Goal: Transaction & Acquisition: Purchase product/service

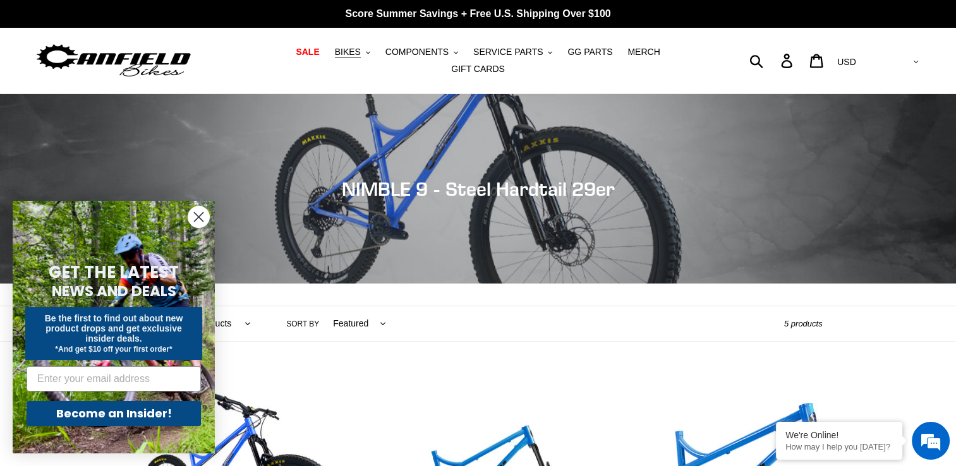
click at [196, 216] on circle "Close dialog" at bounding box center [198, 217] width 21 height 21
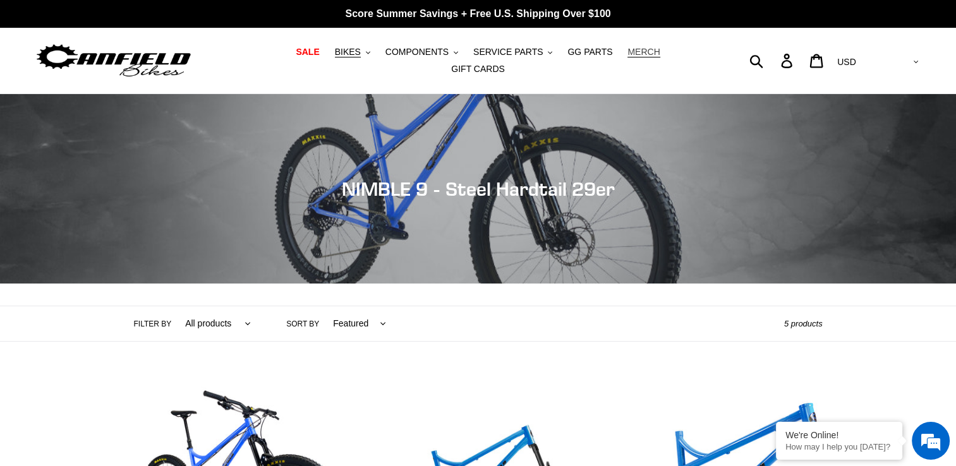
click at [627, 56] on span "MERCH" at bounding box center [643, 52] width 32 height 11
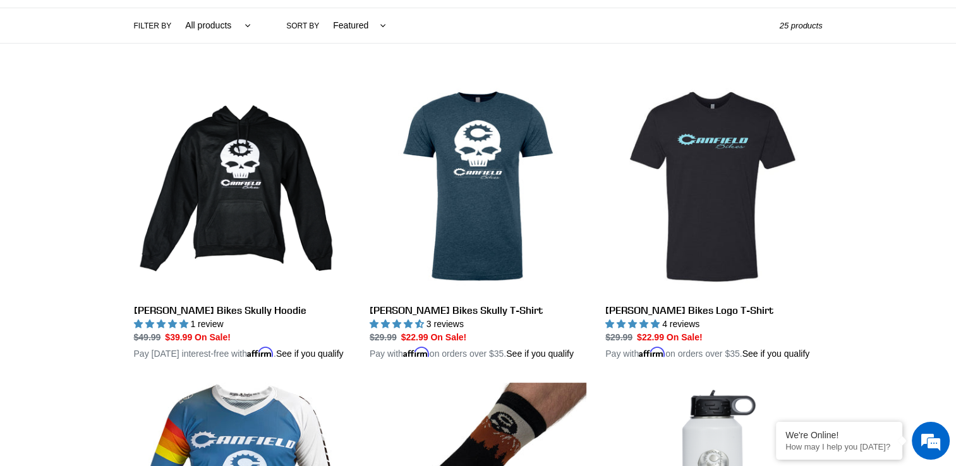
scroll to position [316, 0]
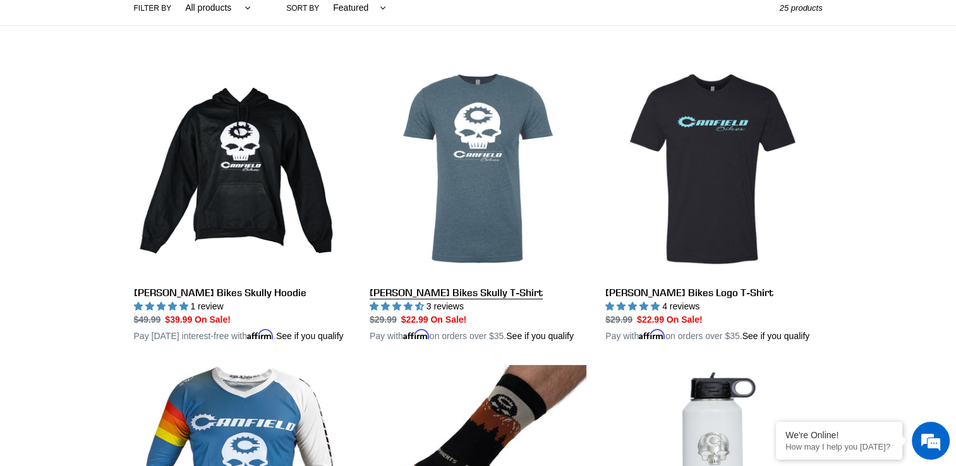
click at [491, 198] on link "Canfield Bikes Skully T-Shirt" at bounding box center [478, 202] width 217 height 282
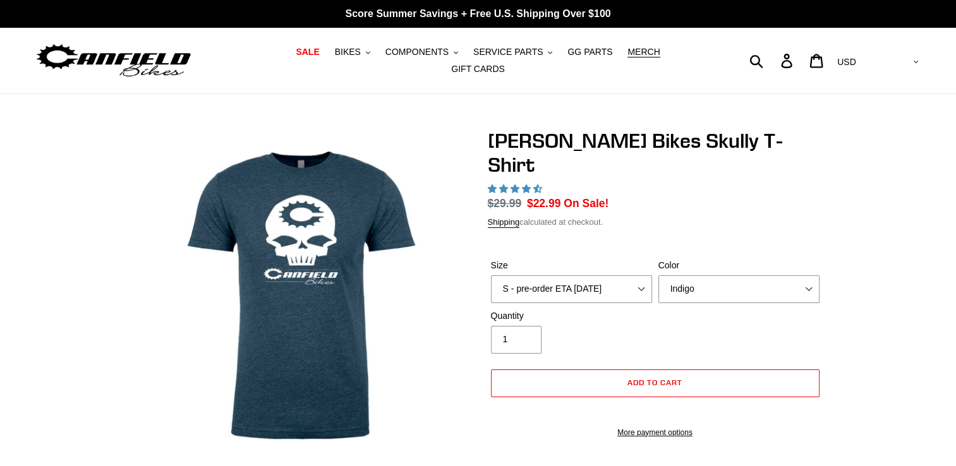
select select "highest-rating"
click at [541, 275] on select "S - pre-order ETA 9/20/25 M - pre-order ETA 9/20/25 L - pre-order ETA 9/20/25 X…" at bounding box center [571, 289] width 161 height 28
select select "L - pre-order ETA 9/20/25"
click at [491, 275] on select "S - pre-order ETA 9/20/25 M - pre-order ETA 9/20/25 L - pre-order ETA 9/20/25 X…" at bounding box center [571, 289] width 161 height 28
click at [702, 275] on select "Indigo Black" at bounding box center [738, 289] width 161 height 28
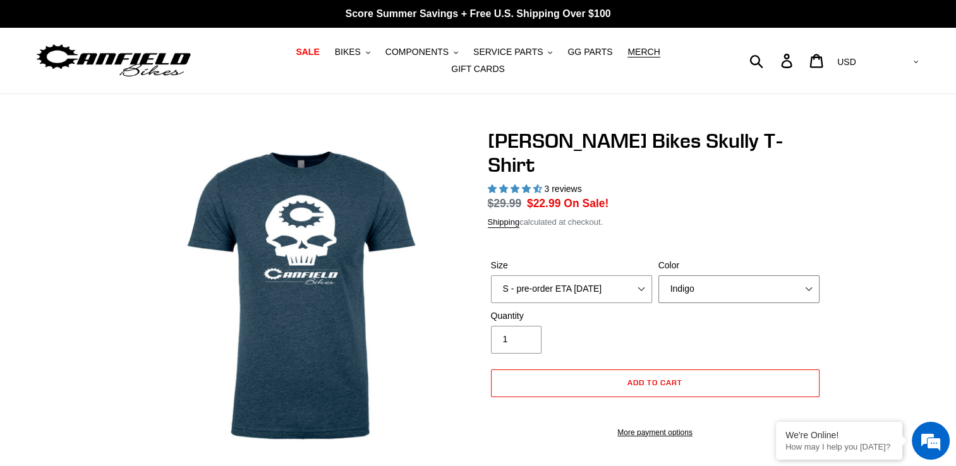
select select "Black"
click at [658, 275] on select "Indigo Black" at bounding box center [738, 289] width 161 height 28
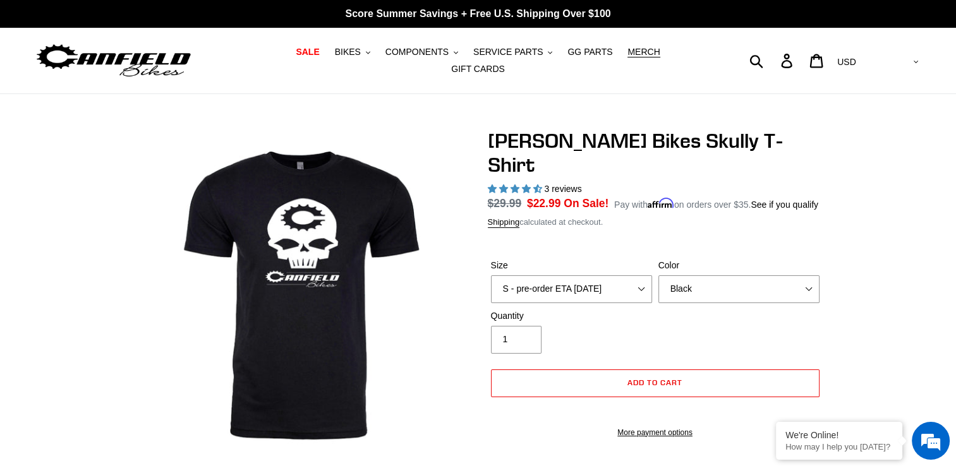
click at [843, 308] on div "Canfield Bikes Skully T-Shirt 3 reviews Regular price $29.99 Sale price $22.99 …" at bounding box center [478, 359] width 758 height 461
click at [637, 370] on button "Add to cart" at bounding box center [655, 384] width 329 height 28
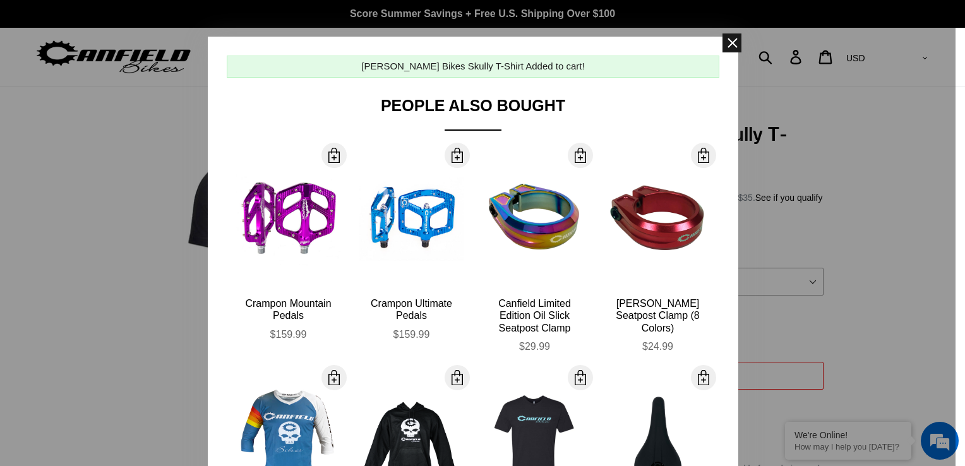
click at [729, 39] on span at bounding box center [732, 42] width 19 height 19
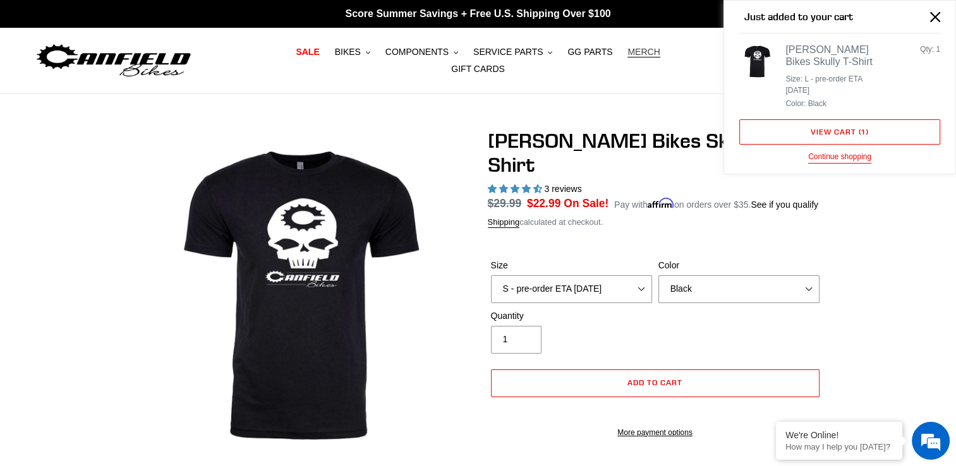
click at [627, 56] on span "MERCH" at bounding box center [643, 52] width 32 height 11
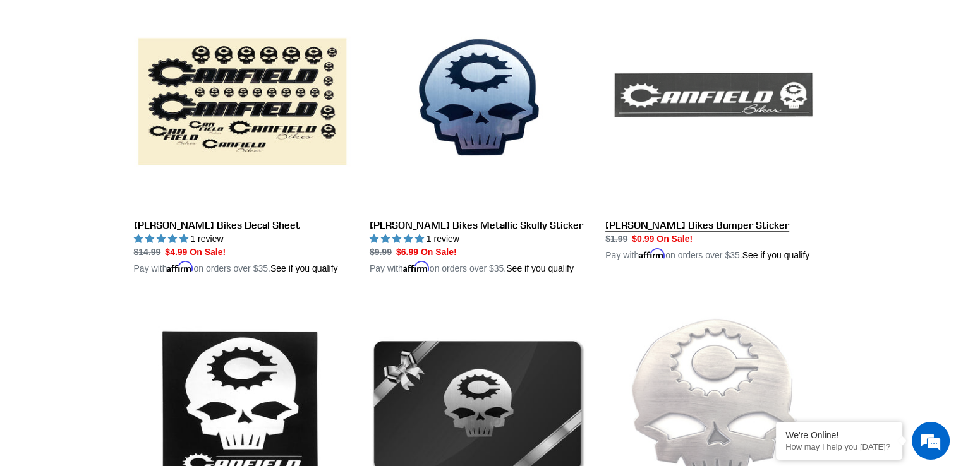
scroll to position [1516, 0]
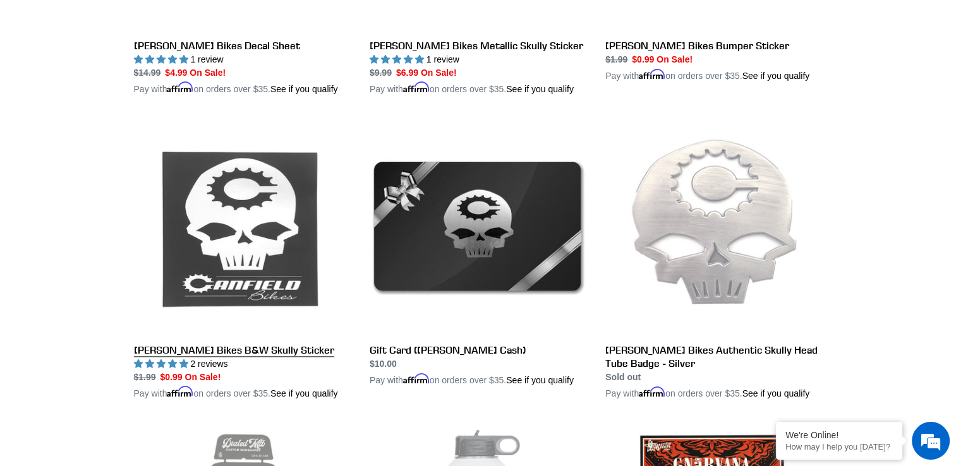
click at [240, 262] on link "[PERSON_NAME] Bikes B&W Skully Sticker" at bounding box center [242, 259] width 217 height 282
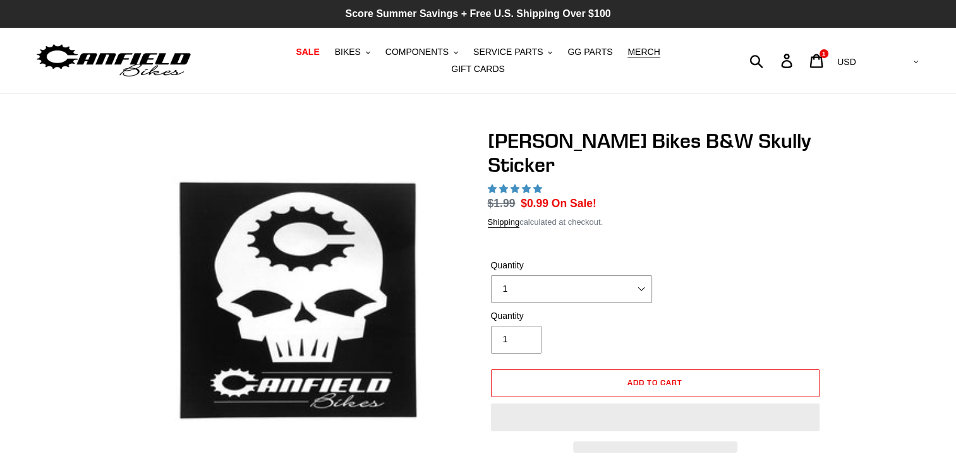
select select "highest-rating"
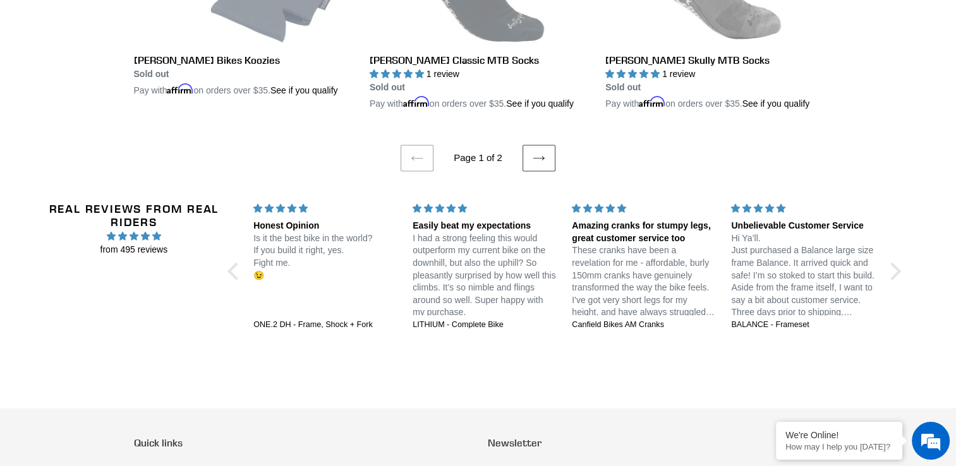
scroll to position [2605, 0]
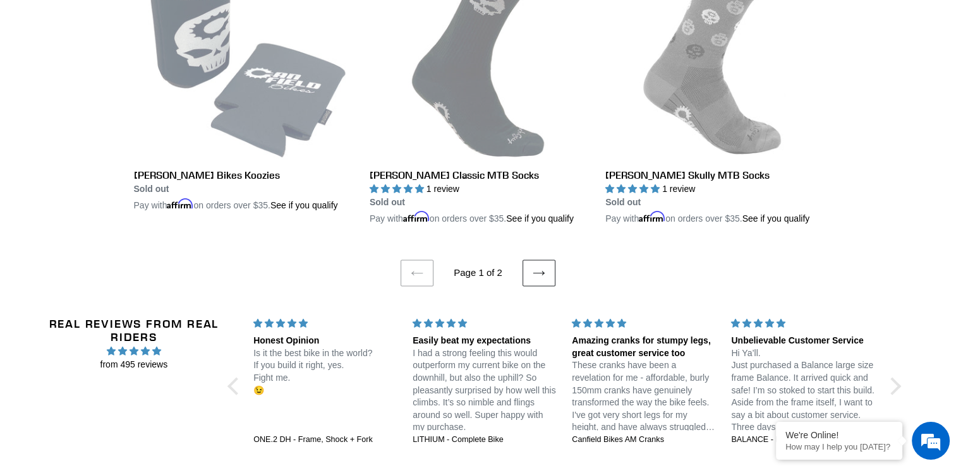
click at [536, 269] on icon at bounding box center [539, 273] width 13 height 13
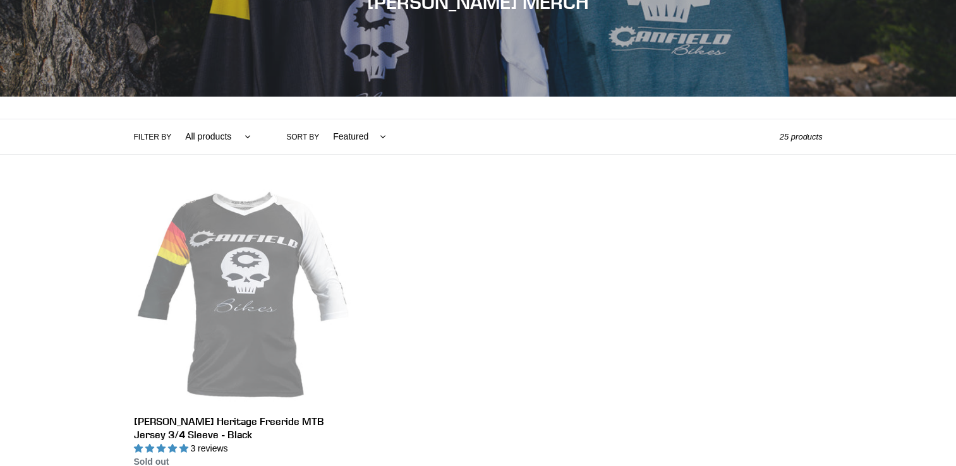
scroll to position [316, 0]
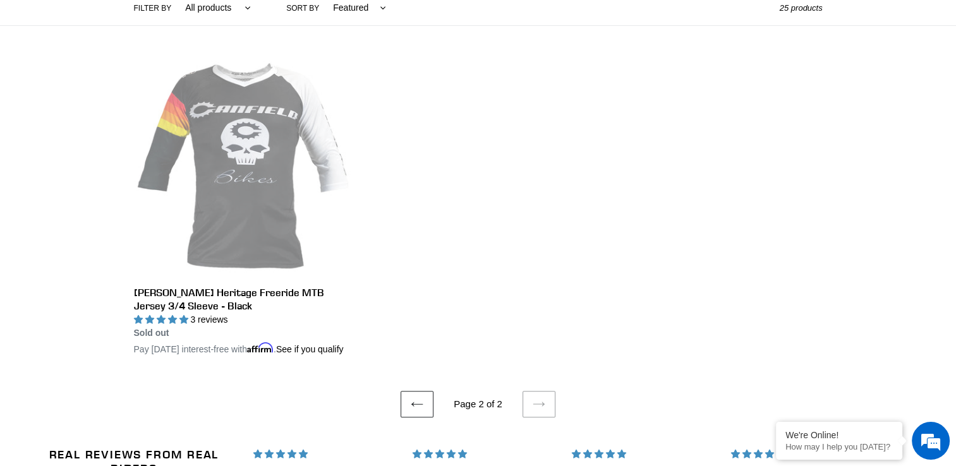
click at [426, 413] on link "Previous page" at bounding box center [417, 404] width 33 height 27
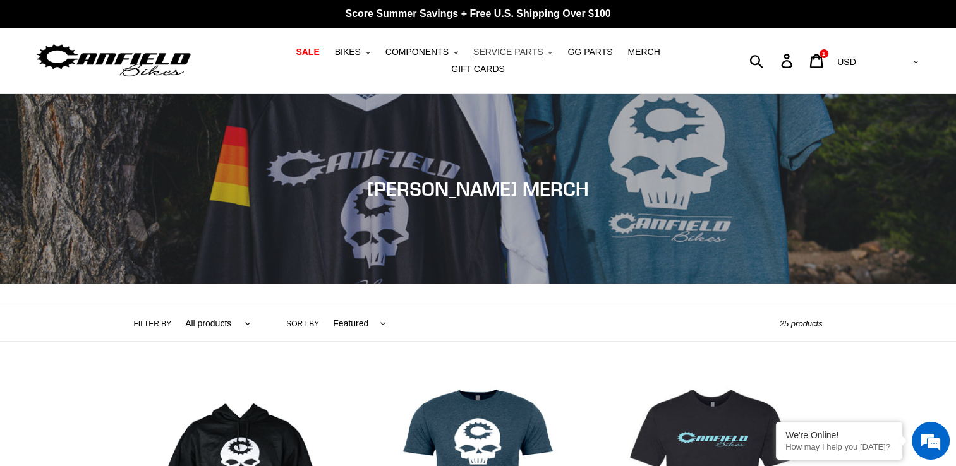
click at [487, 57] on span "SERVICE PARTS" at bounding box center [507, 52] width 69 height 11
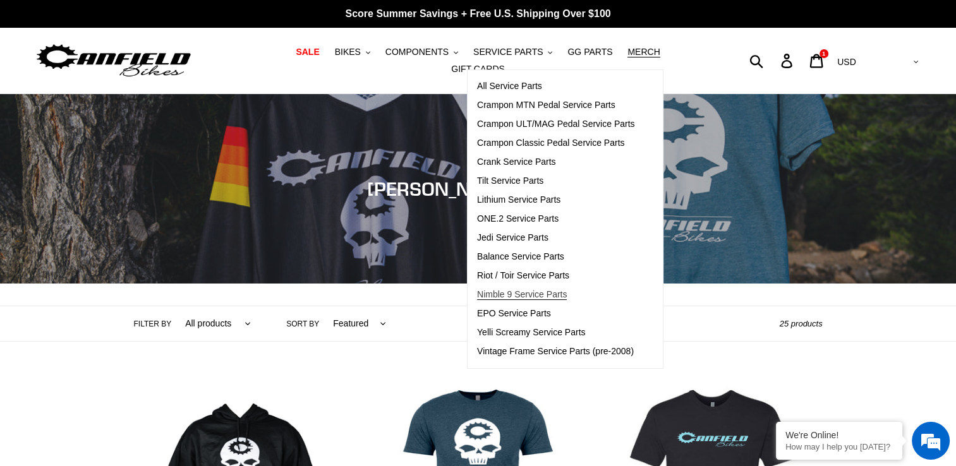
click at [492, 294] on span "Nimble 9 Service Parts" at bounding box center [522, 294] width 90 height 11
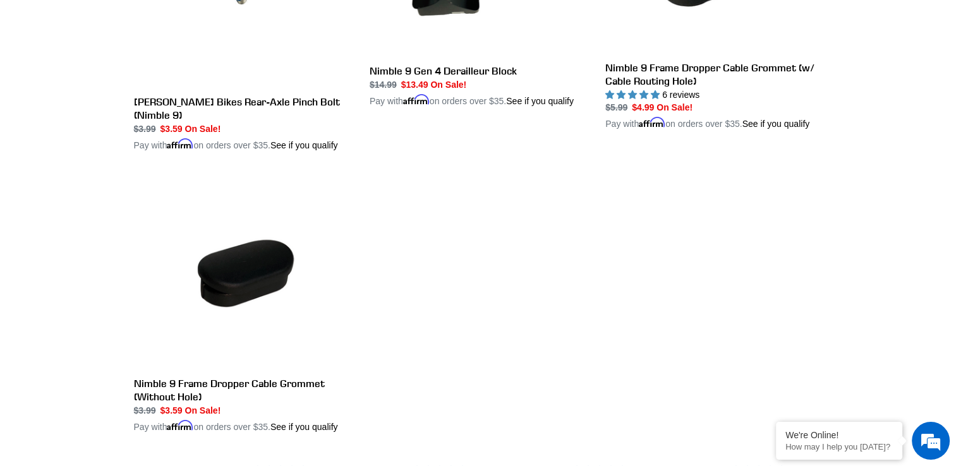
scroll to position [1958, 0]
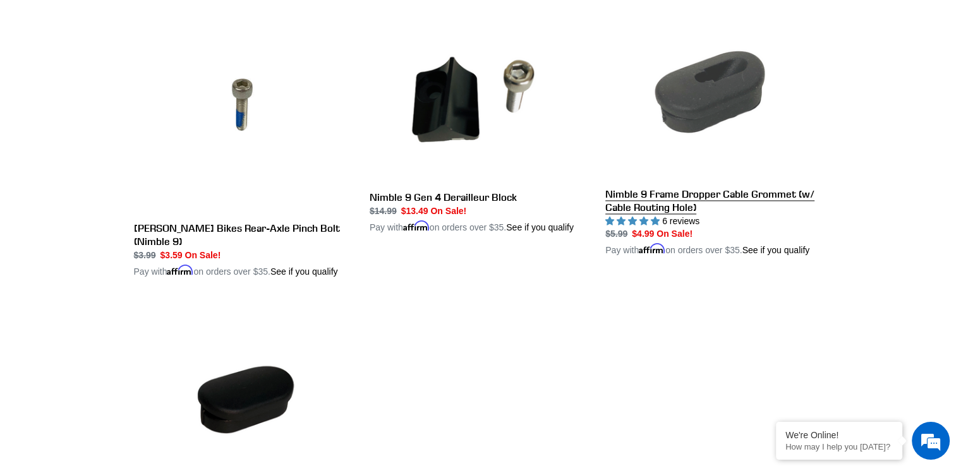
click at [670, 222] on link "Nimble 9 Frame Dropper Cable Grommet (w/ Cable Routing Hole)" at bounding box center [713, 127] width 217 height 262
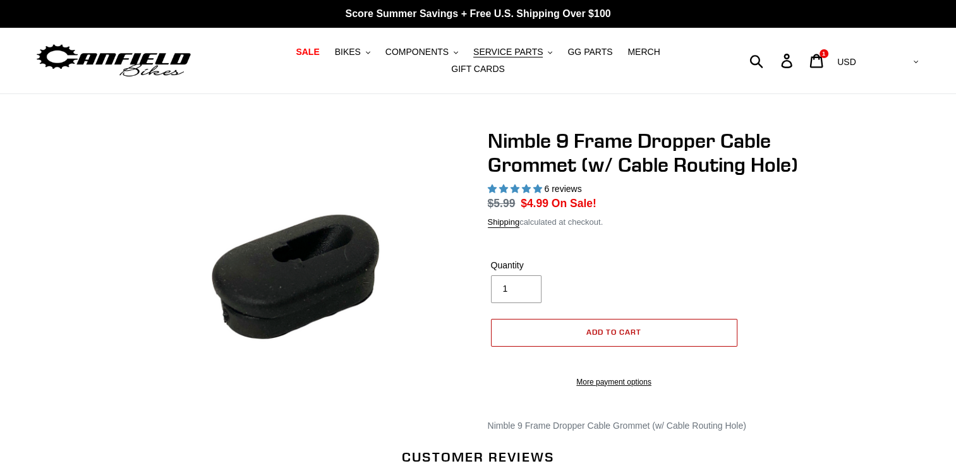
select select "highest-rating"
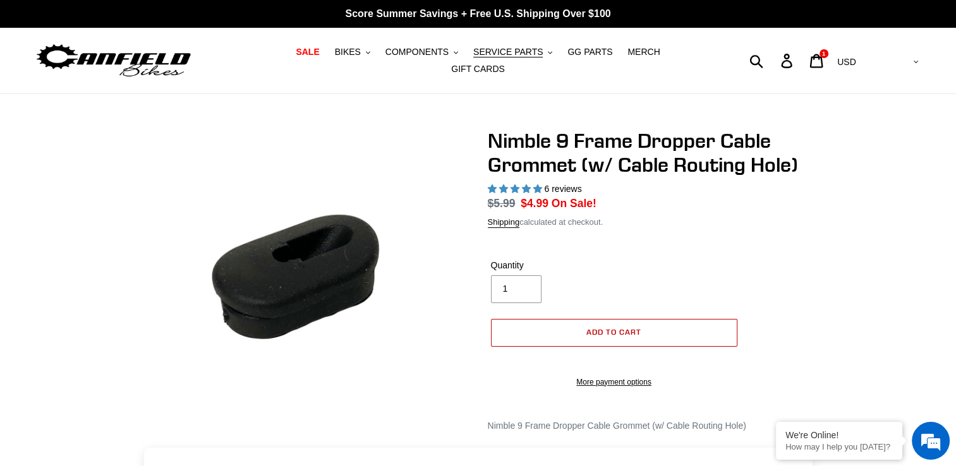
click at [615, 327] on span "Add to cart" at bounding box center [613, 331] width 55 height 9
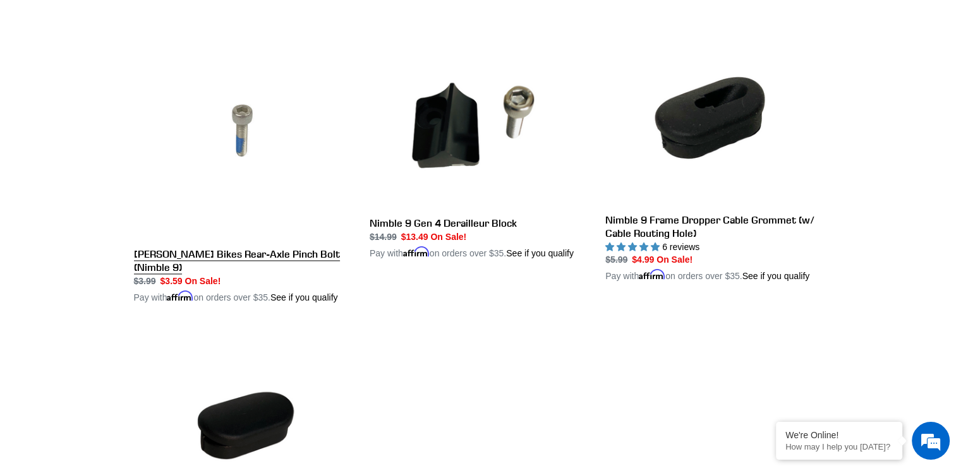
scroll to position [1958, 0]
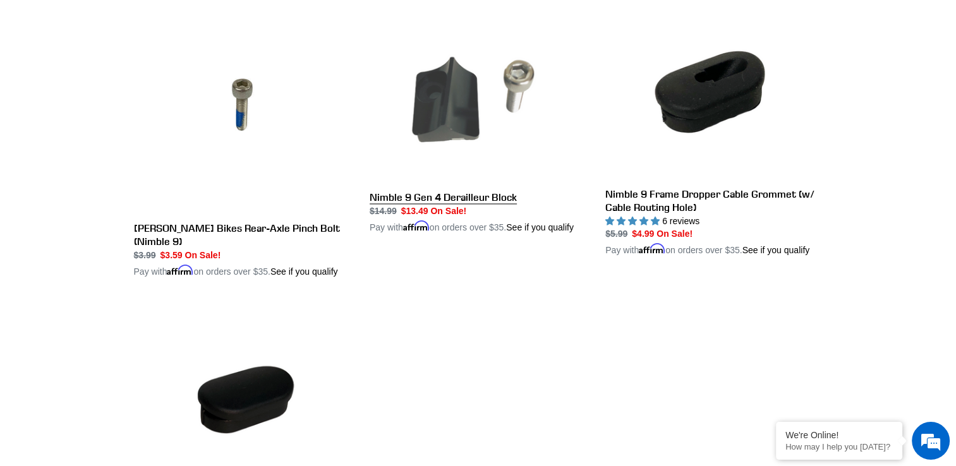
click at [454, 224] on link "Nimble 9 Gen 4 Derailleur Block" at bounding box center [478, 115] width 217 height 238
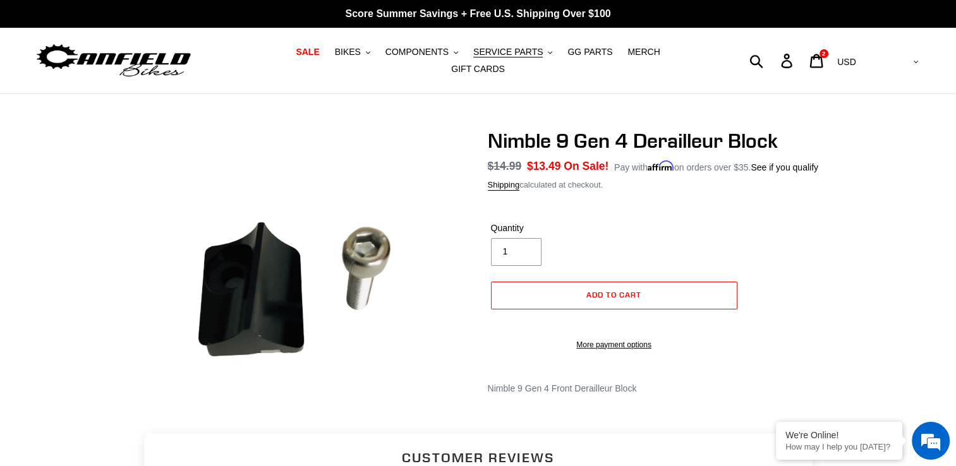
click at [252, 289] on img at bounding box center [301, 273] width 341 height 292
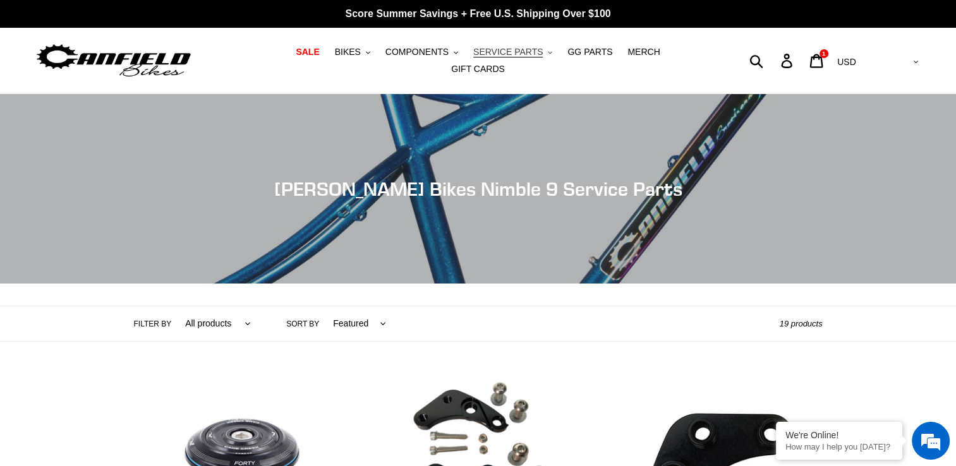
click at [473, 52] on span "SERVICE PARTS" at bounding box center [507, 52] width 69 height 11
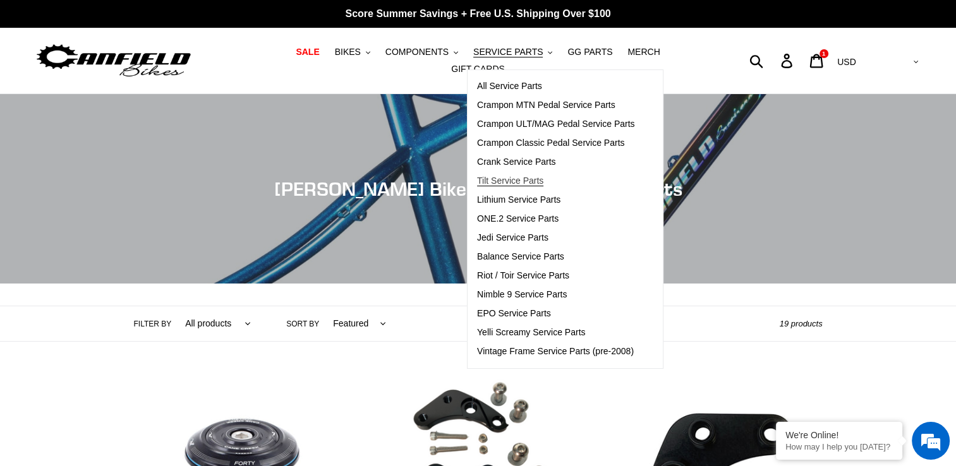
click at [500, 181] on span "Tilt Service Parts" at bounding box center [510, 181] width 66 height 11
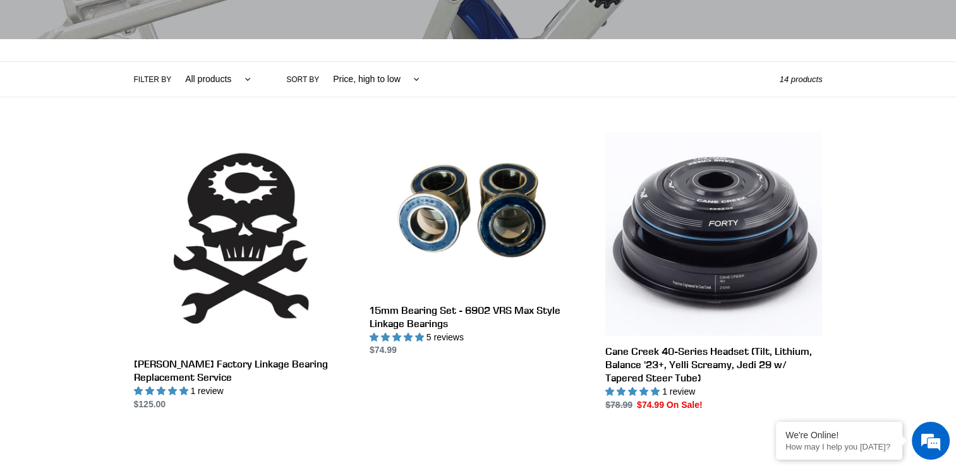
scroll to position [253, 0]
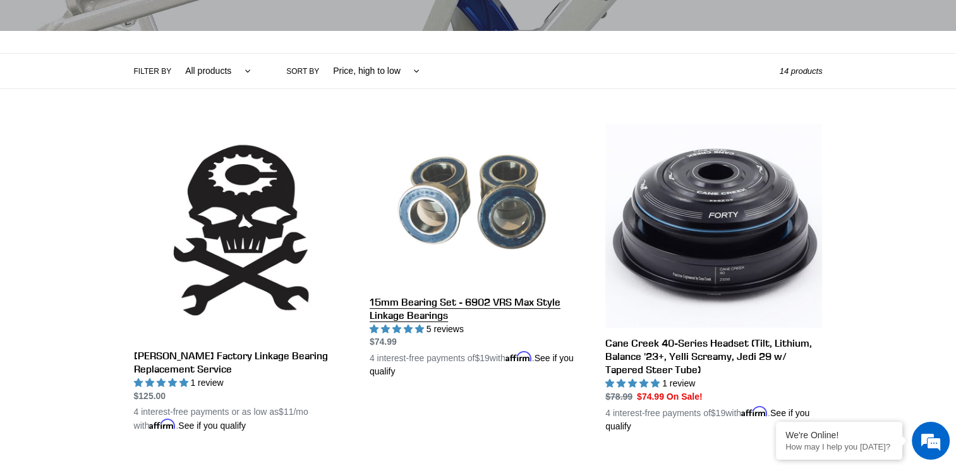
click at [411, 297] on link "15mm Bearing Set - 6902 VRS Max Style Linkage Bearings" at bounding box center [478, 251] width 217 height 255
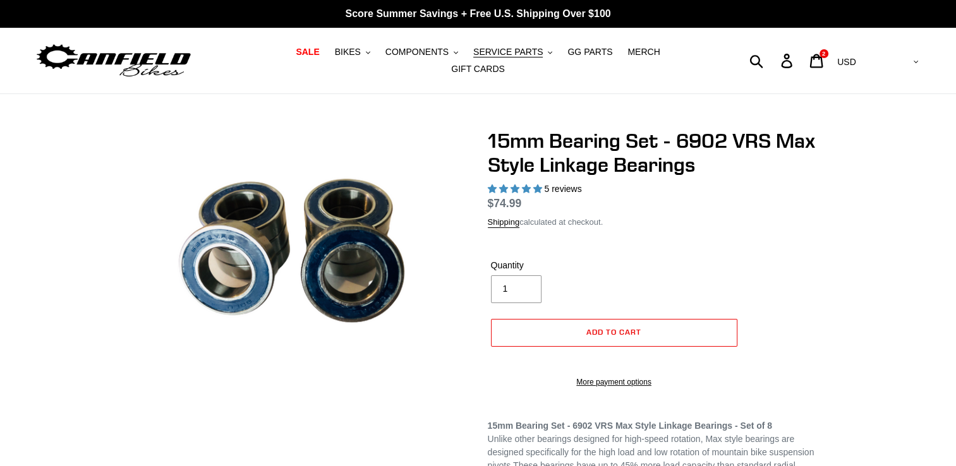
select select "highest-rating"
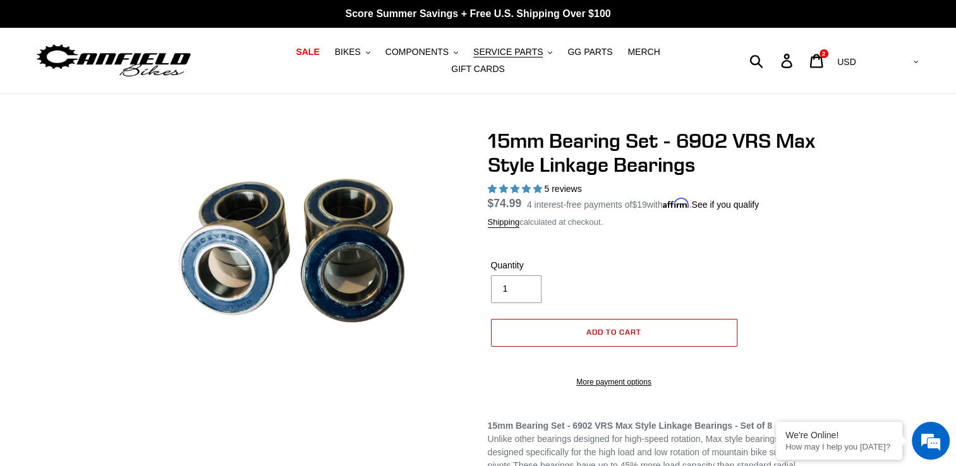
click at [629, 327] on span "Add to cart" at bounding box center [613, 331] width 55 height 9
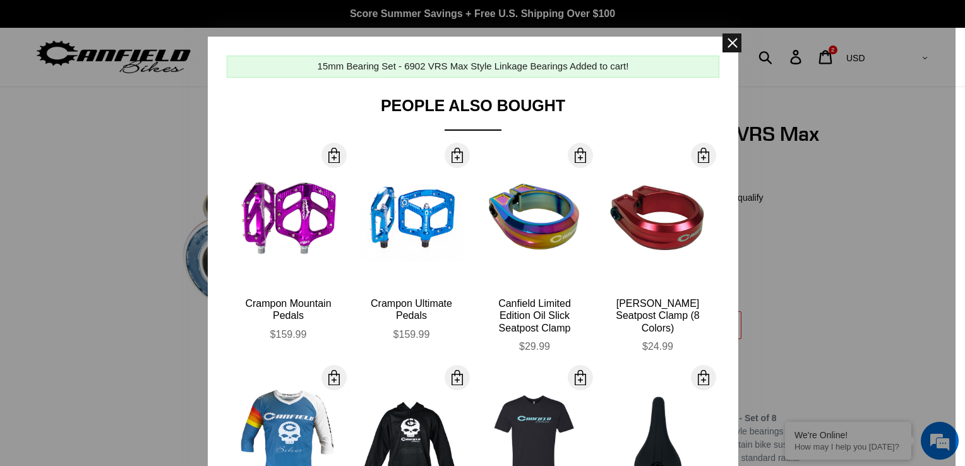
click at [730, 40] on span at bounding box center [732, 42] width 19 height 19
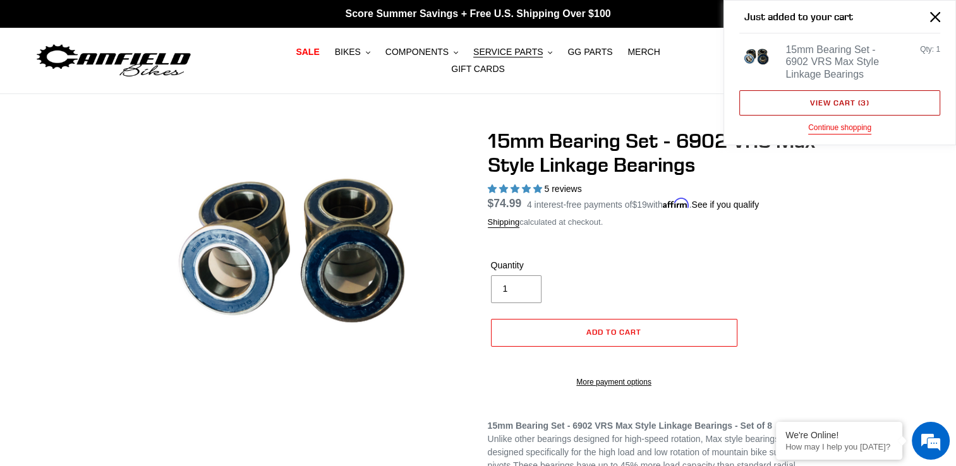
click at [847, 96] on link "View cart ( 3 )" at bounding box center [839, 102] width 201 height 25
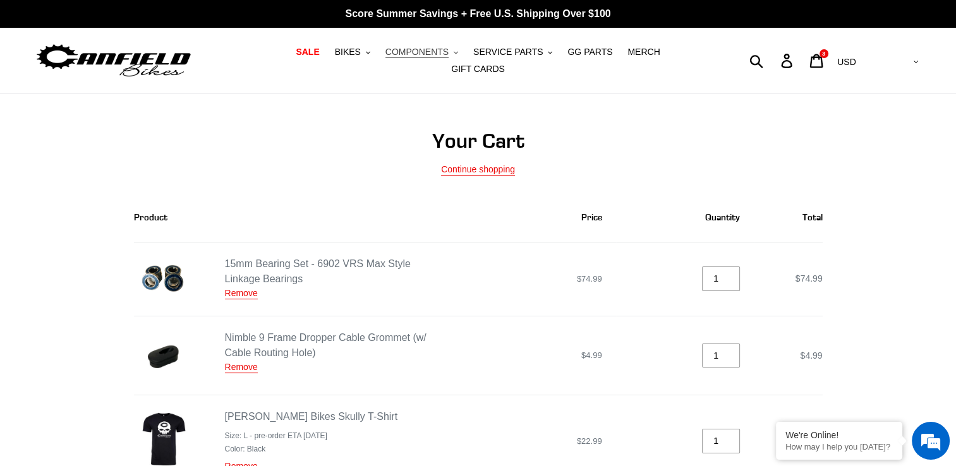
click at [397, 56] on span "COMPONENTS" at bounding box center [416, 52] width 63 height 11
click at [473, 57] on span "SERVICE PARTS" at bounding box center [507, 52] width 69 height 11
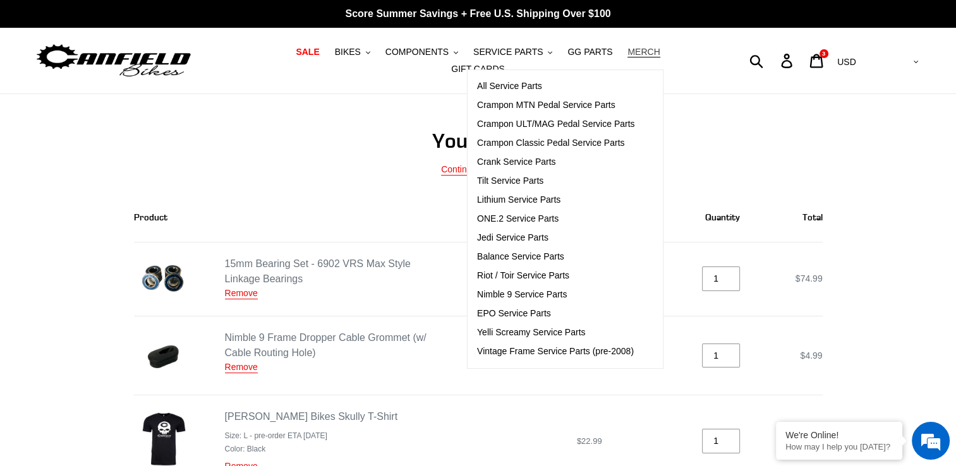
click at [627, 57] on span "MERCH" at bounding box center [643, 52] width 32 height 11
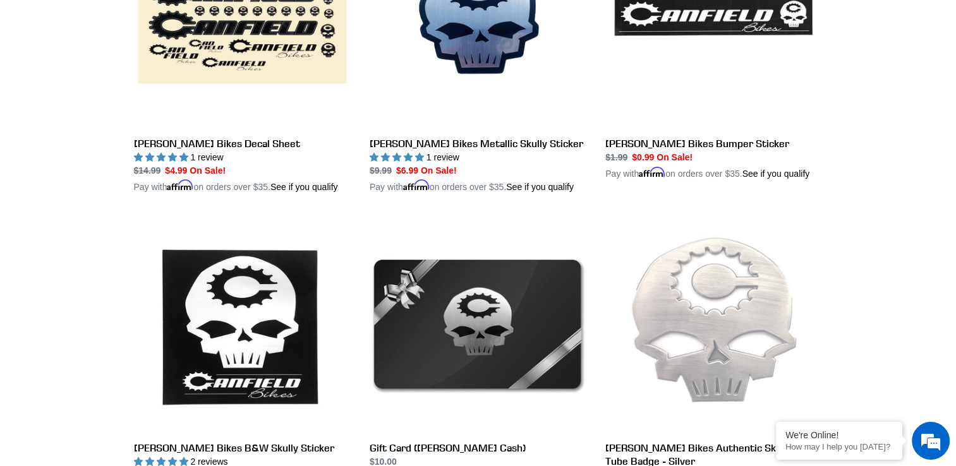
scroll to position [1481, 0]
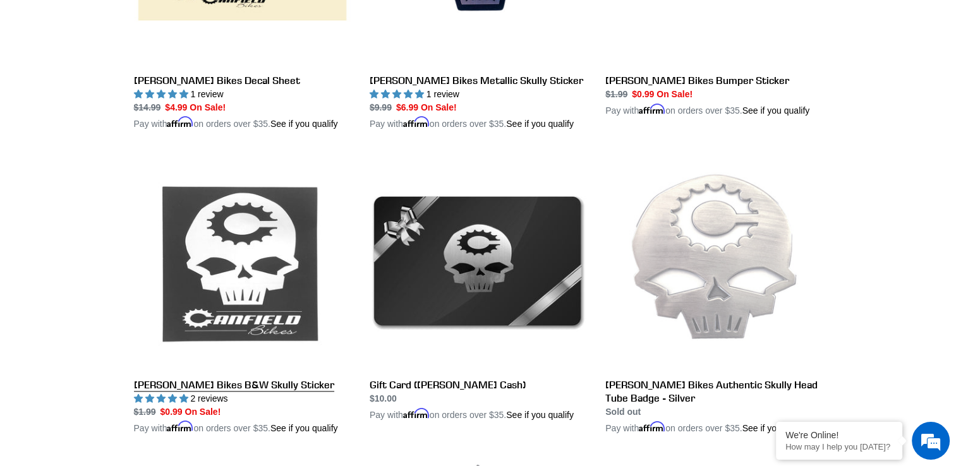
click at [245, 307] on link "[PERSON_NAME] Bikes B&W Skully Sticker" at bounding box center [242, 294] width 217 height 282
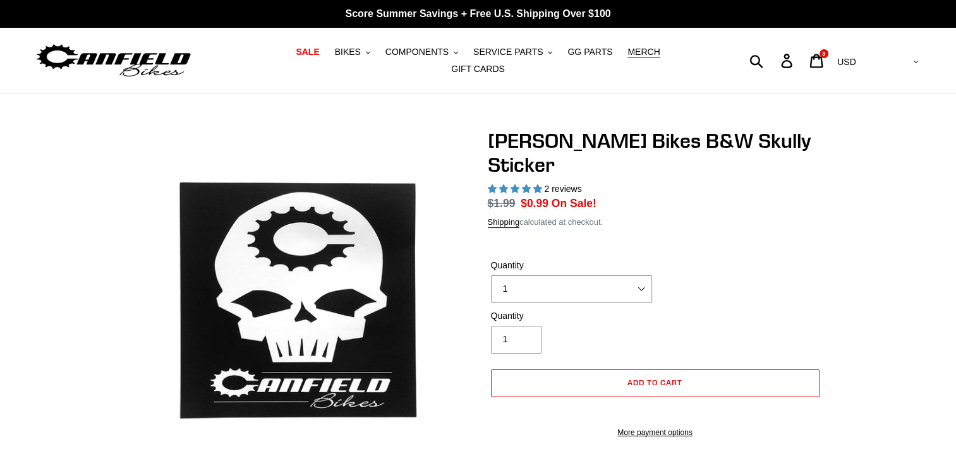
select select "highest-rating"
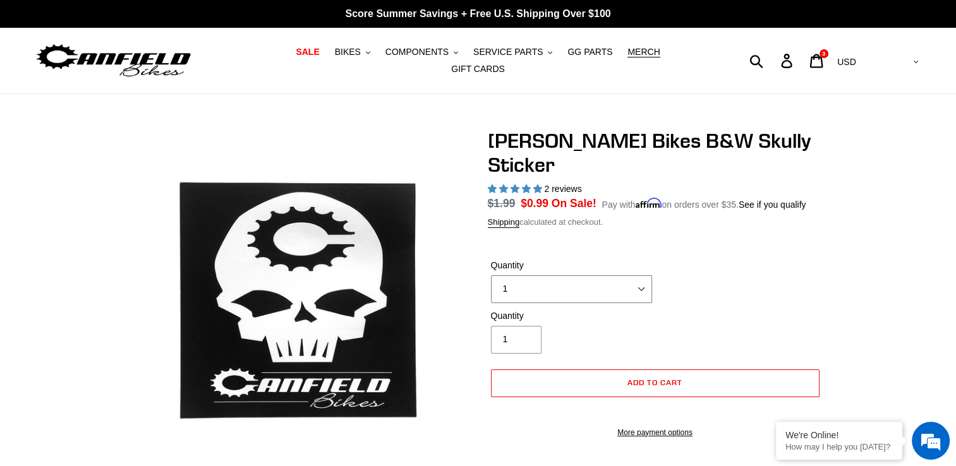
click at [638, 275] on select "1 5-pack" at bounding box center [571, 289] width 161 height 28
select select "5-pack"
click at [491, 275] on select "1 5-pack" at bounding box center [571, 289] width 161 height 28
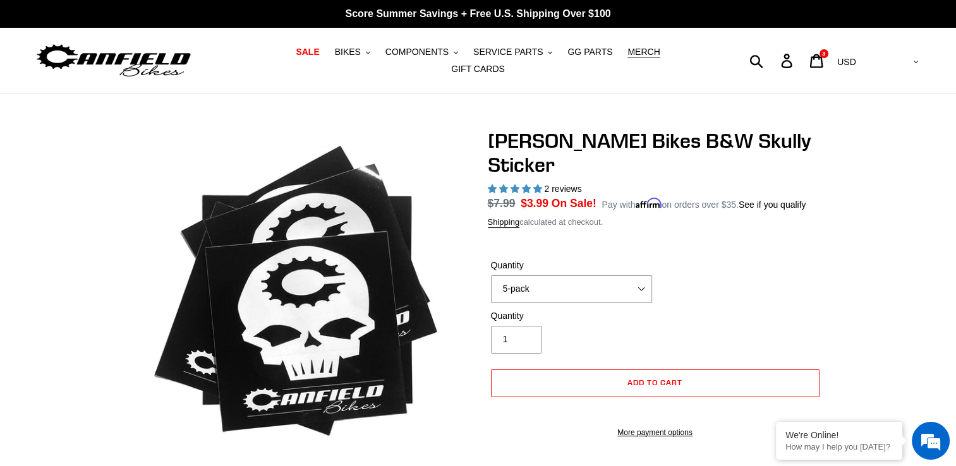
click at [728, 269] on div "Quantity 1 5-pack" at bounding box center [655, 284] width 335 height 51
click at [624, 370] on button "Add to cart" at bounding box center [655, 384] width 329 height 28
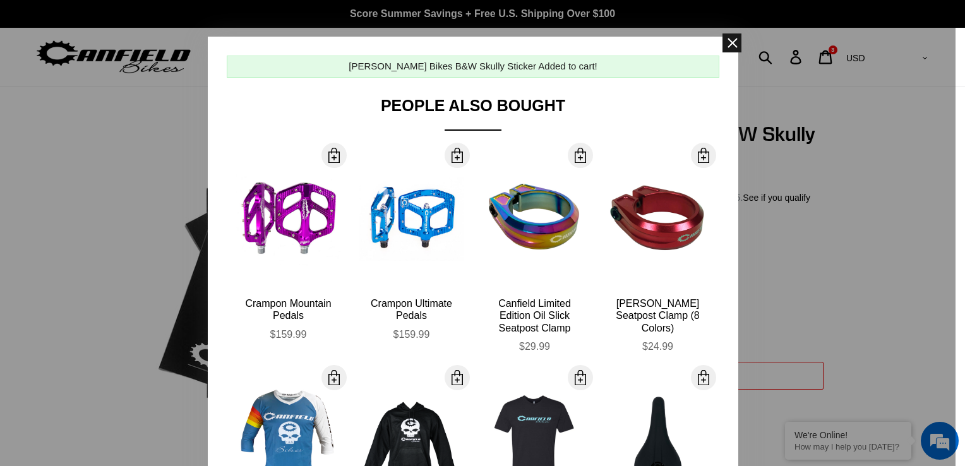
click at [726, 42] on span at bounding box center [732, 42] width 19 height 19
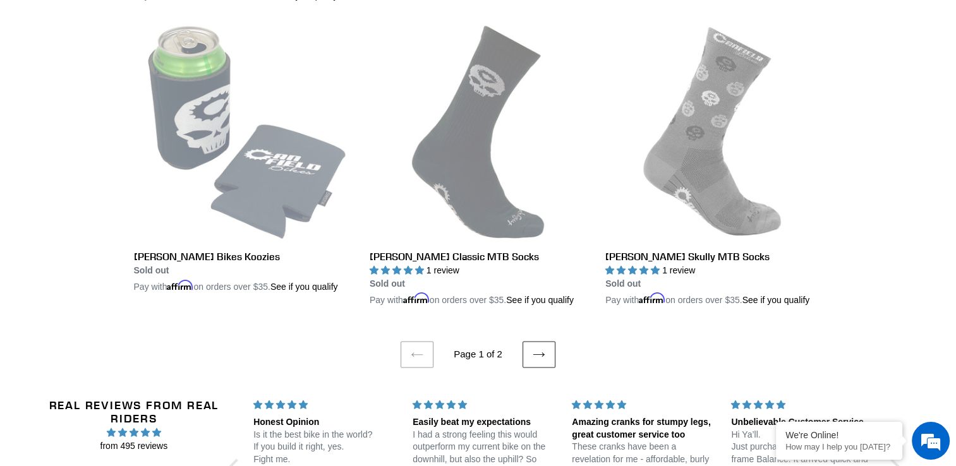
click at [533, 356] on icon at bounding box center [539, 355] width 13 height 13
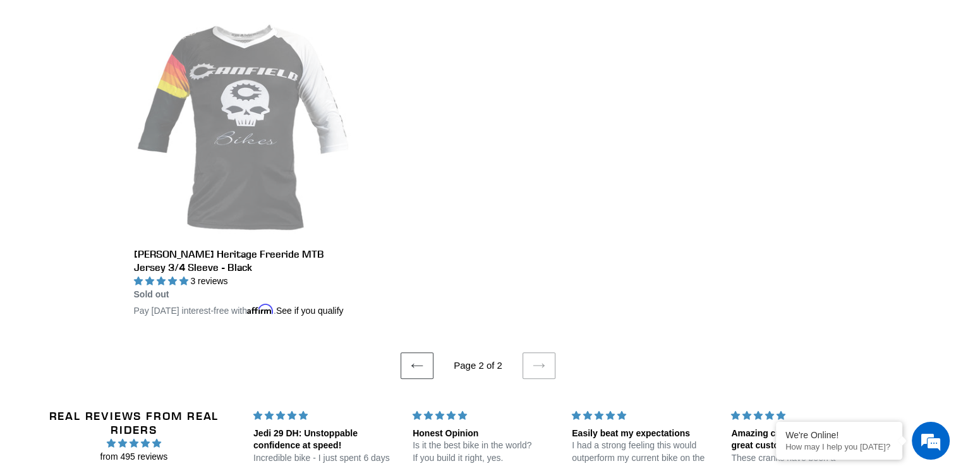
scroll to position [505, 0]
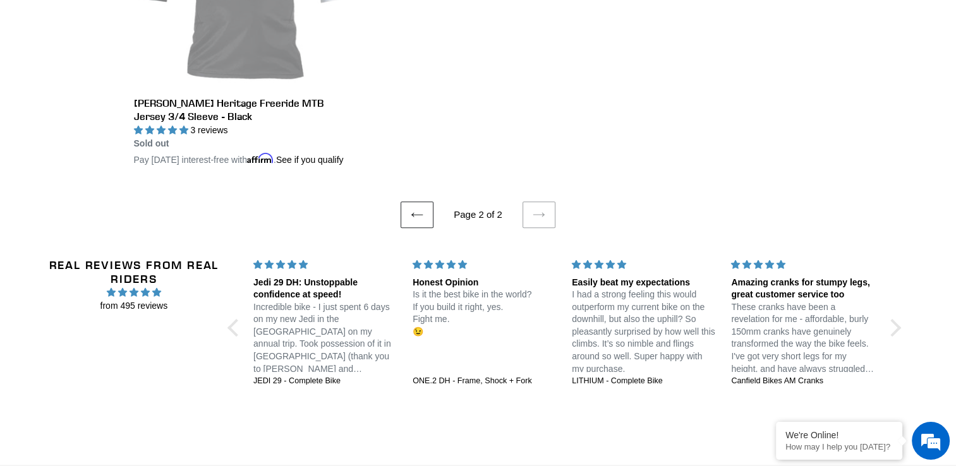
click at [417, 221] on icon at bounding box center [417, 214] width 13 height 13
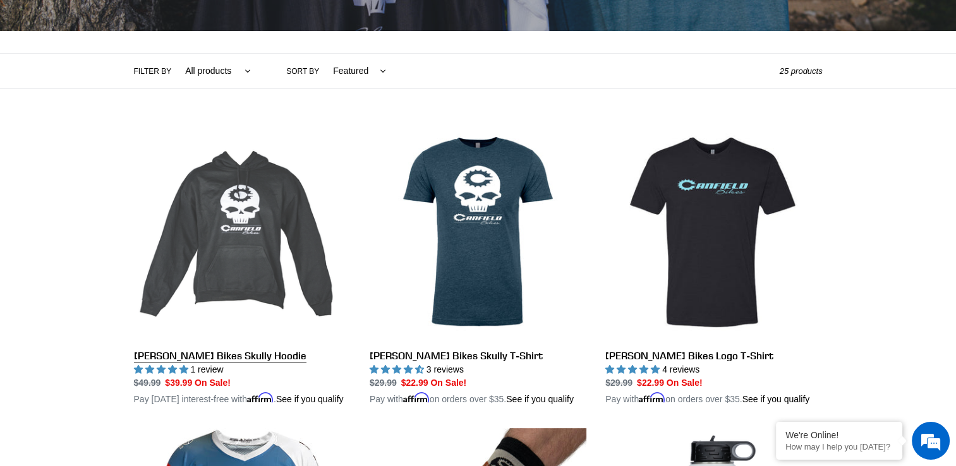
click at [232, 275] on link "[PERSON_NAME] Bikes Skully Hoodie" at bounding box center [242, 265] width 217 height 282
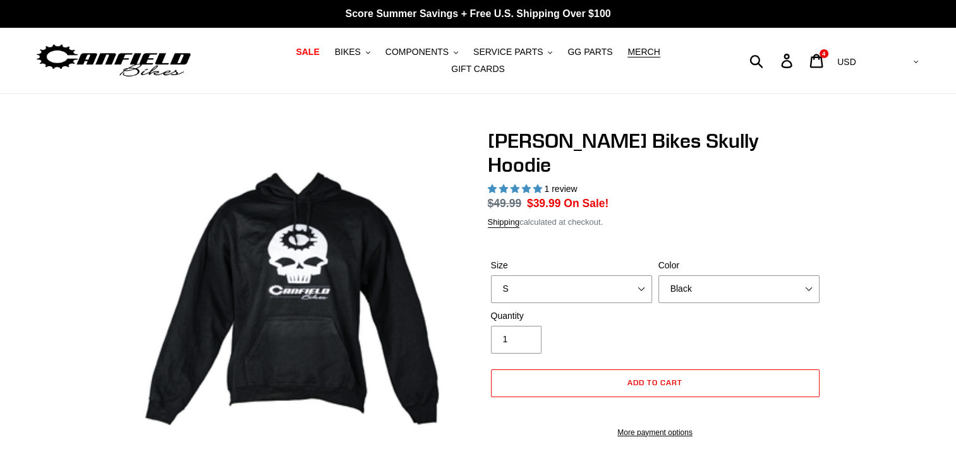
select select "highest-rating"
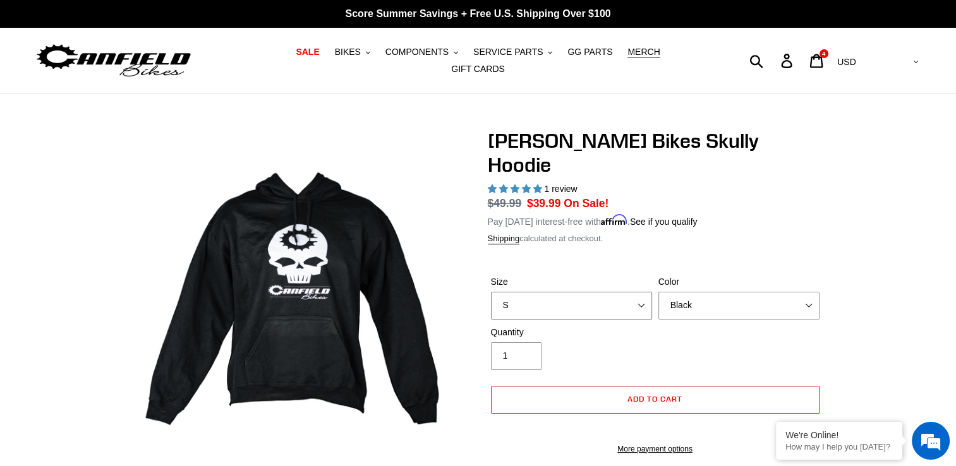
click at [635, 292] on select "S M pre-order ETA 9.20.25 L pre-order ETA 9.20.25 XL pre-order ETA 9.20.25" at bounding box center [571, 306] width 161 height 28
select select "L pre-order ETA 9.20.25"
click at [491, 292] on select "S M pre-order ETA 9.20.25 L pre-order ETA 9.20.25 XL pre-order ETA 9.20.25" at bounding box center [571, 306] width 161 height 28
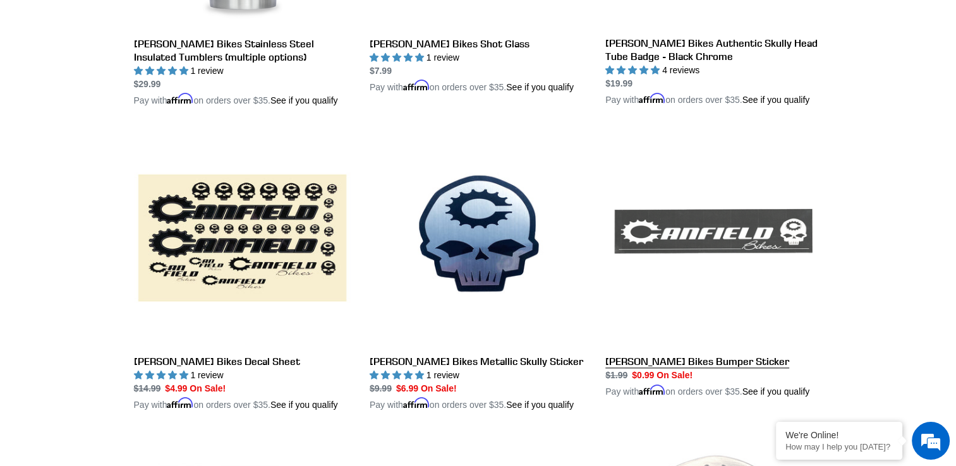
click at [725, 243] on link "[PERSON_NAME] Bikes Bumper Sticker" at bounding box center [713, 264] width 217 height 269
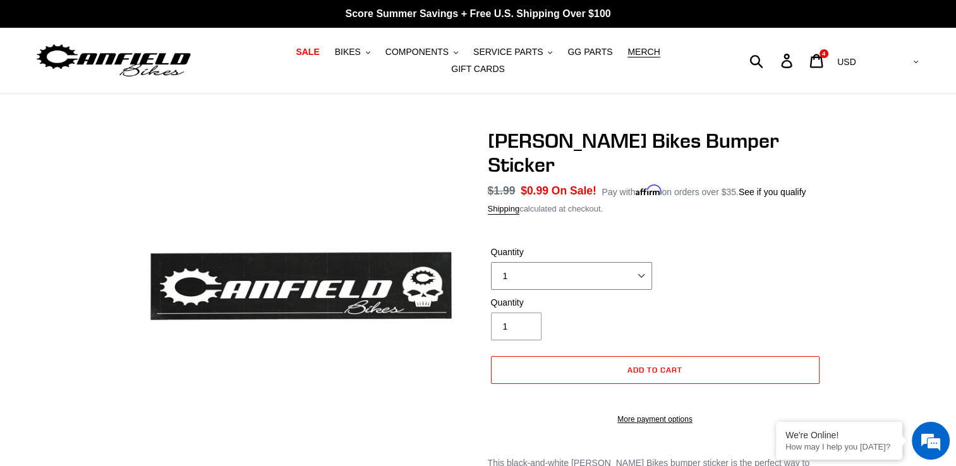
drag, startPoint x: 0, startPoint y: 0, endPoint x: 644, endPoint y: 247, distance: 690.1
click at [644, 262] on select "1 5-pack" at bounding box center [571, 276] width 161 height 28
select select "5-pack"
click at [491, 262] on select "1 5-pack" at bounding box center [571, 276] width 161 height 28
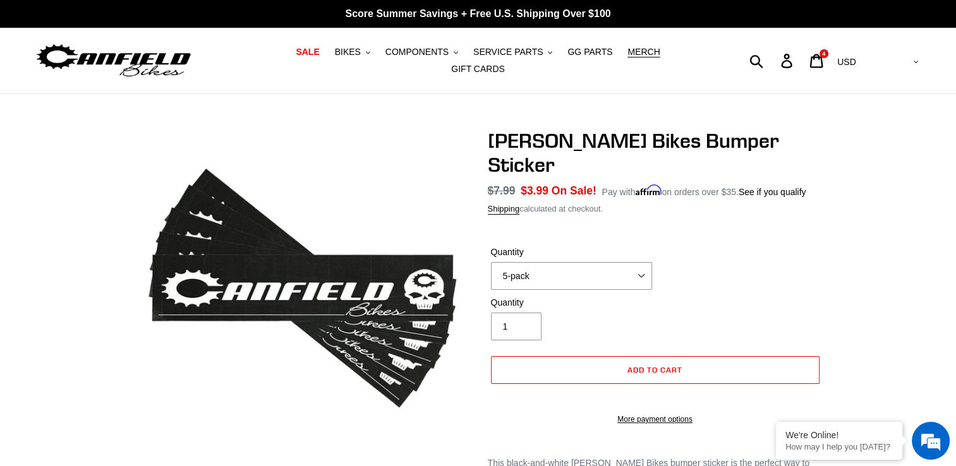
click at [877, 284] on div "Canfield Bikes Bumper Sticker No reviews Regular price $7.99 Sale price $3.99 O…" at bounding box center [478, 344] width 956 height 430
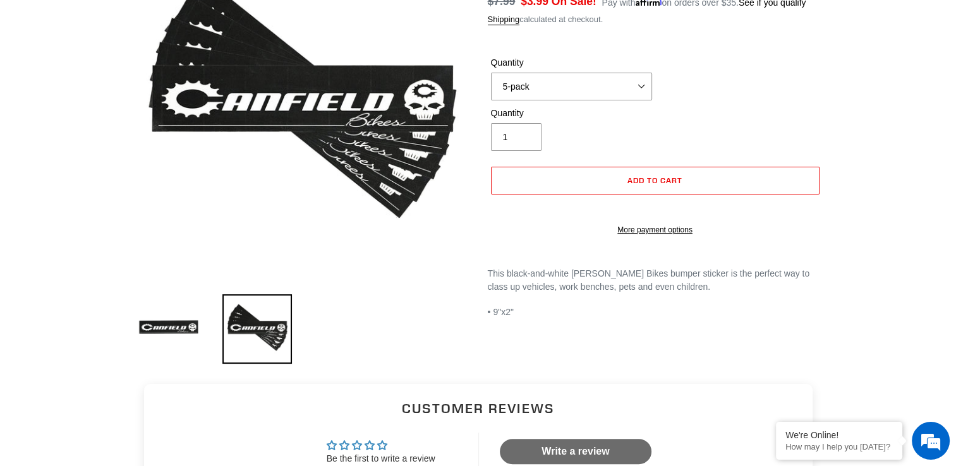
scroll to position [190, 0]
click at [666, 176] on span "Add to cart" at bounding box center [654, 180] width 55 height 9
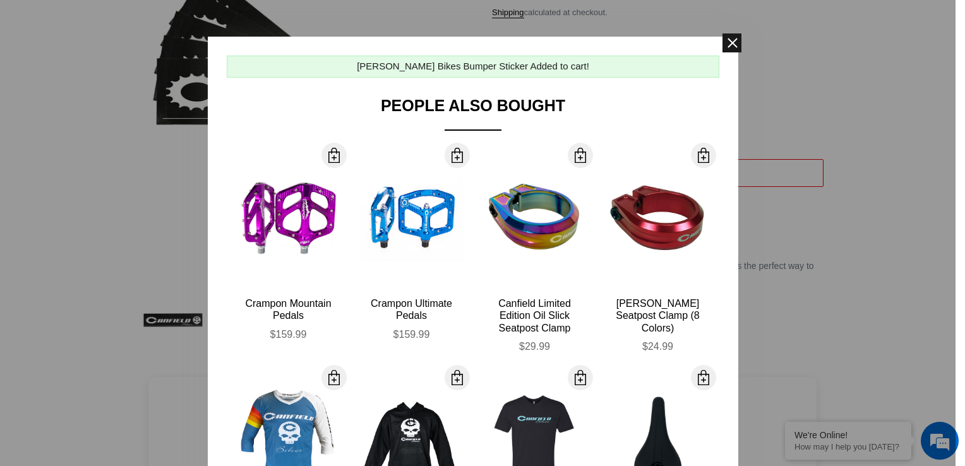
click at [729, 42] on span at bounding box center [732, 42] width 19 height 19
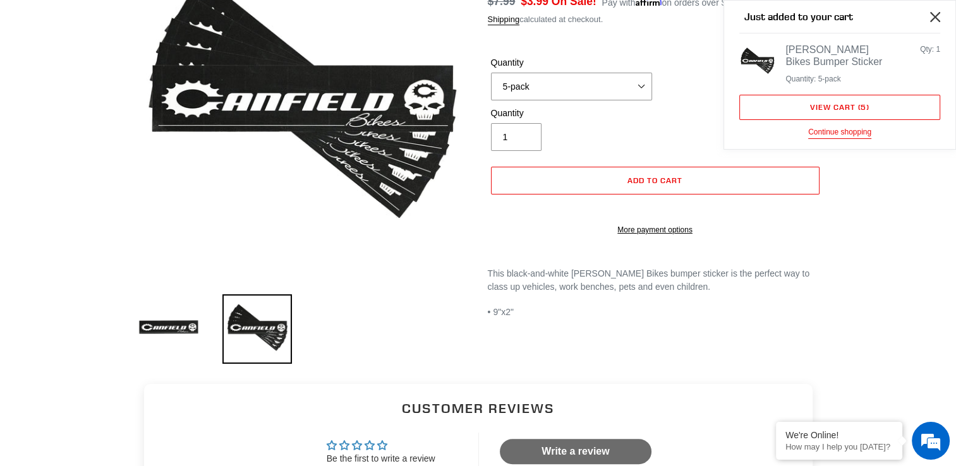
click at [936, 13] on icon "Close" at bounding box center [935, 17] width 10 height 10
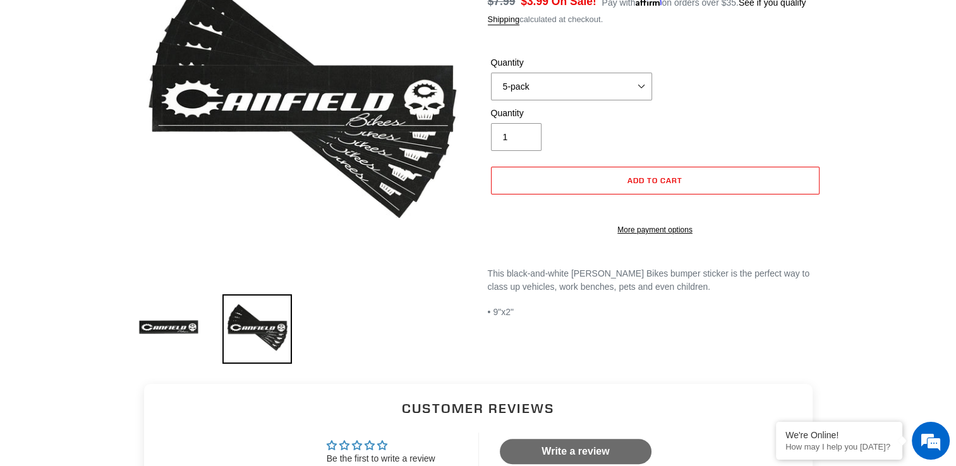
scroll to position [0, 0]
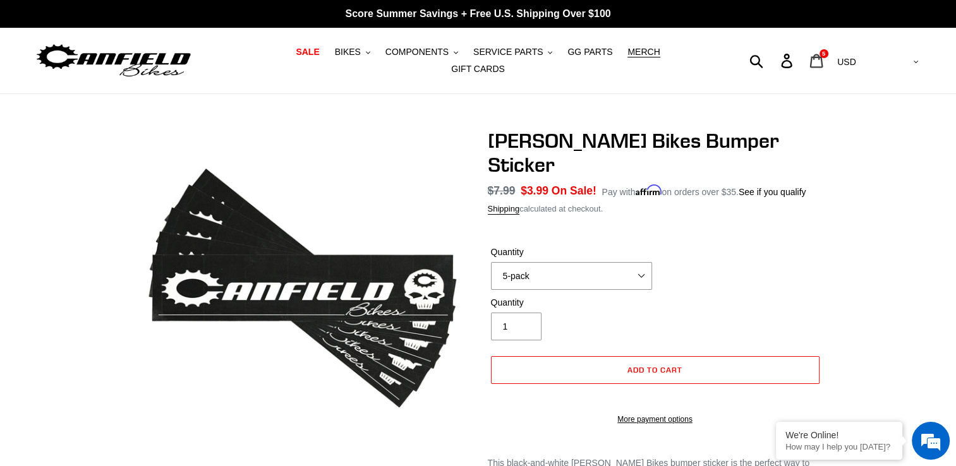
click at [823, 59] on icon at bounding box center [816, 61] width 13 height 14
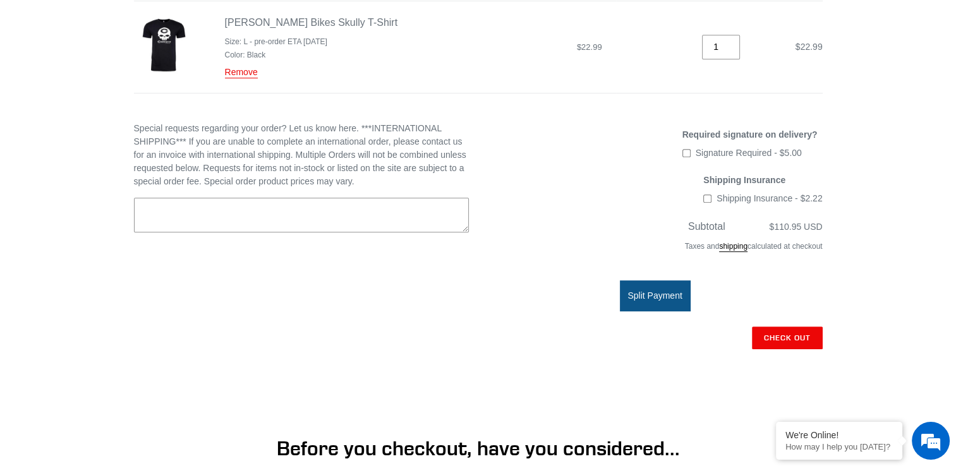
scroll to position [622, 0]
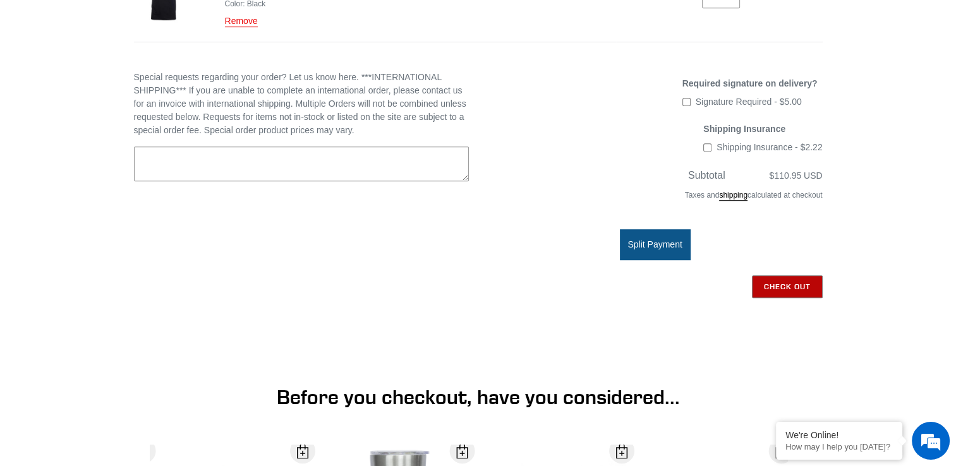
click at [778, 275] on input "Check out" at bounding box center [787, 286] width 71 height 23
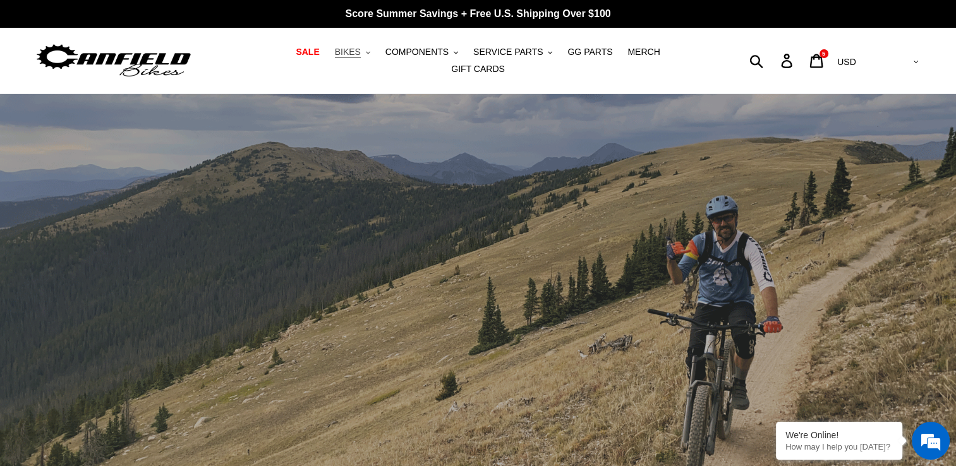
click at [366, 55] on icon ".cls-1{fill:#231f20}" at bounding box center [368, 53] width 4 height 4
click at [385, 57] on span "COMPONENTS" at bounding box center [416, 52] width 63 height 11
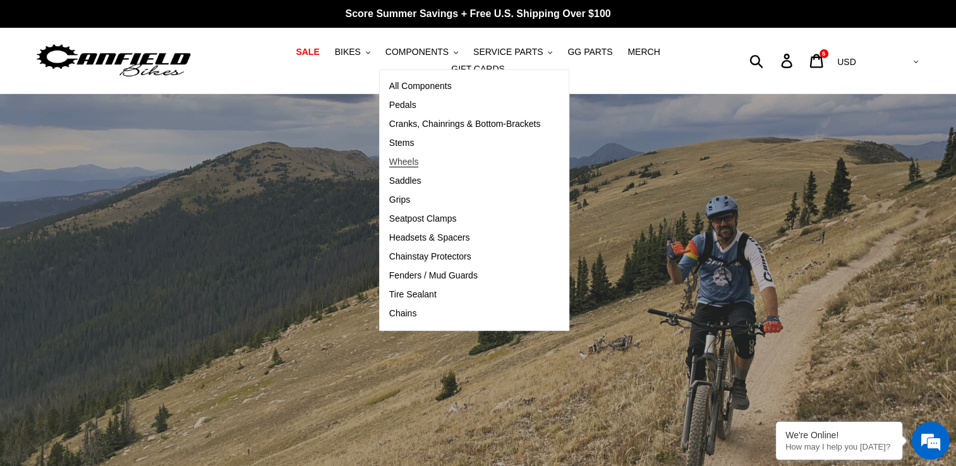
click at [391, 166] on span "Wheels" at bounding box center [404, 162] width 30 height 11
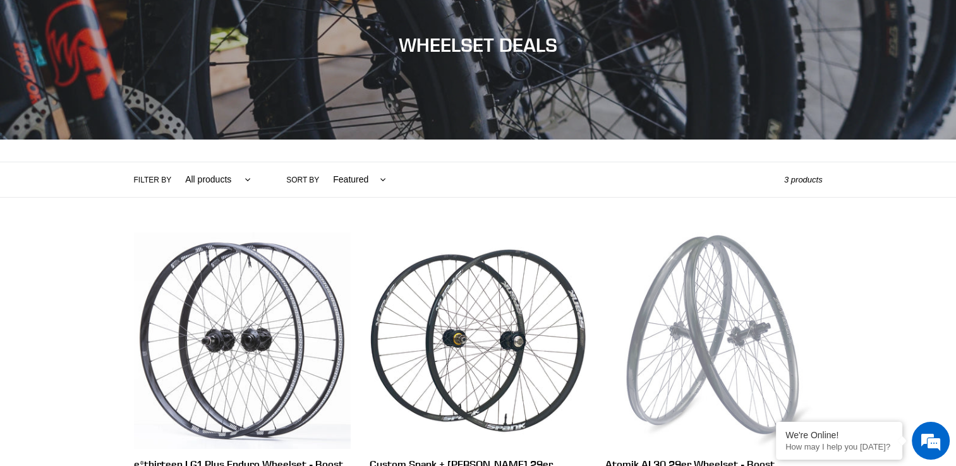
scroll to position [126, 0]
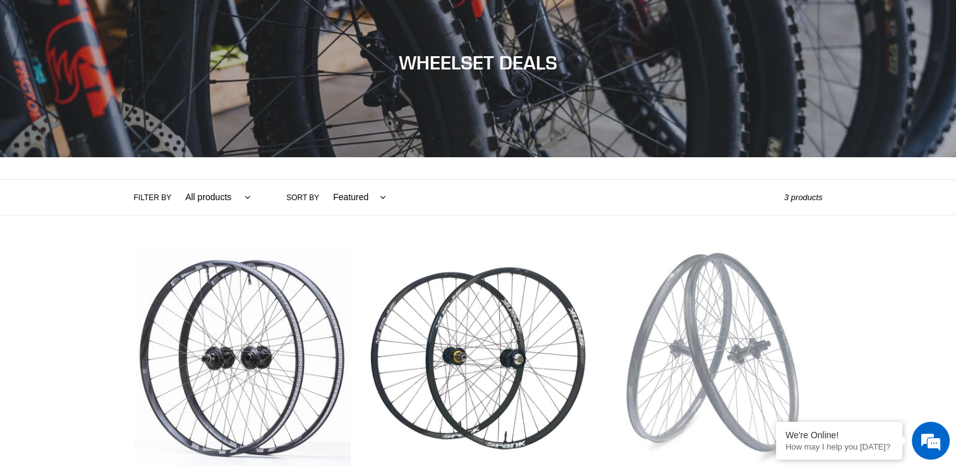
click at [215, 188] on select "All products BFCM23 Components Wheels" at bounding box center [215, 197] width 82 height 35
click at [71, 226] on div "Collection: WHEELSET DEALS Filter by All products BFCM23 Components Wheels .cls…" at bounding box center [478, 263] width 956 height 591
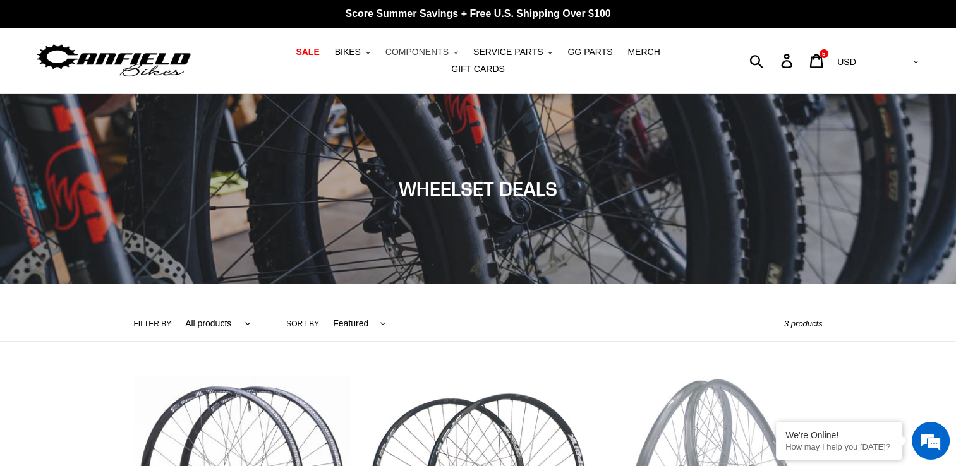
click at [404, 57] on span "COMPONENTS" at bounding box center [416, 52] width 63 height 11
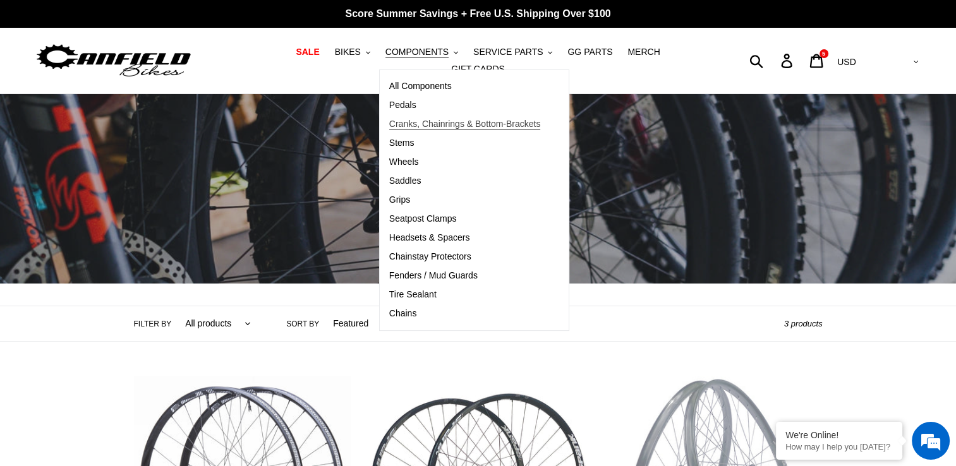
click at [411, 126] on span "Cranks, Chainrings & Bottom-Brackets" at bounding box center [465, 124] width 152 height 11
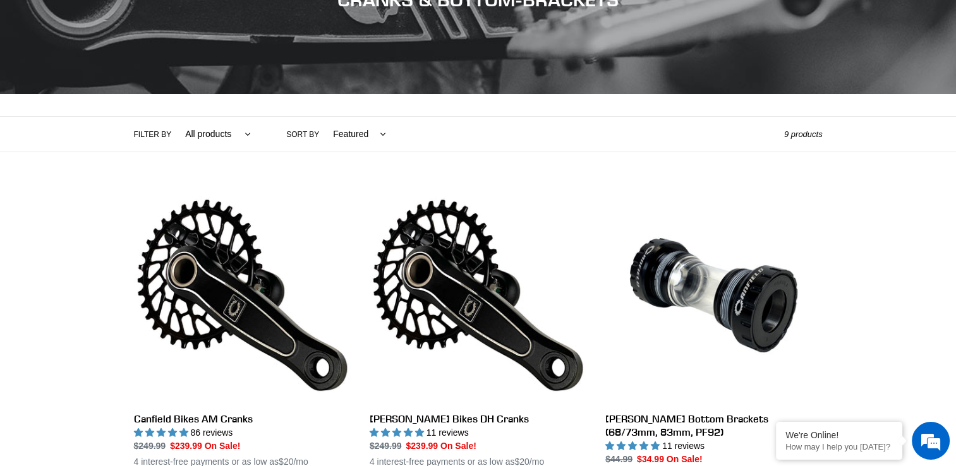
scroll to position [253, 0]
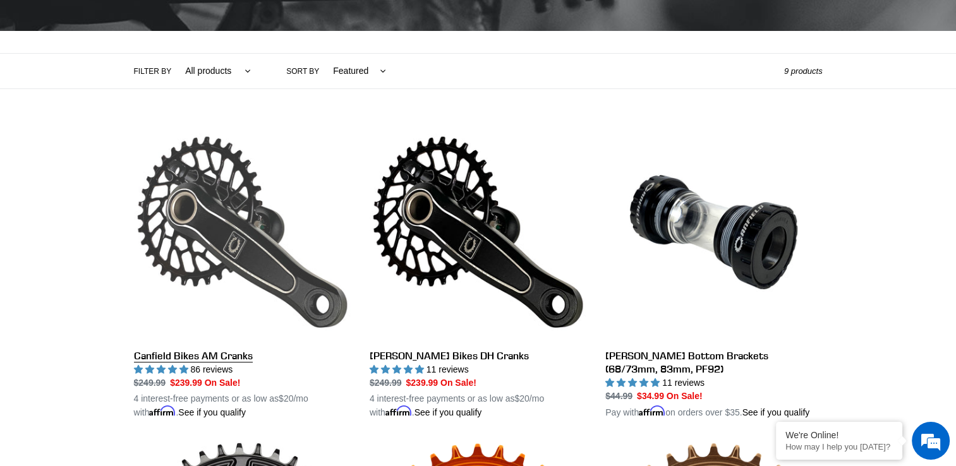
click at [229, 232] on link "Canfield Bikes AM Cranks" at bounding box center [242, 272] width 217 height 296
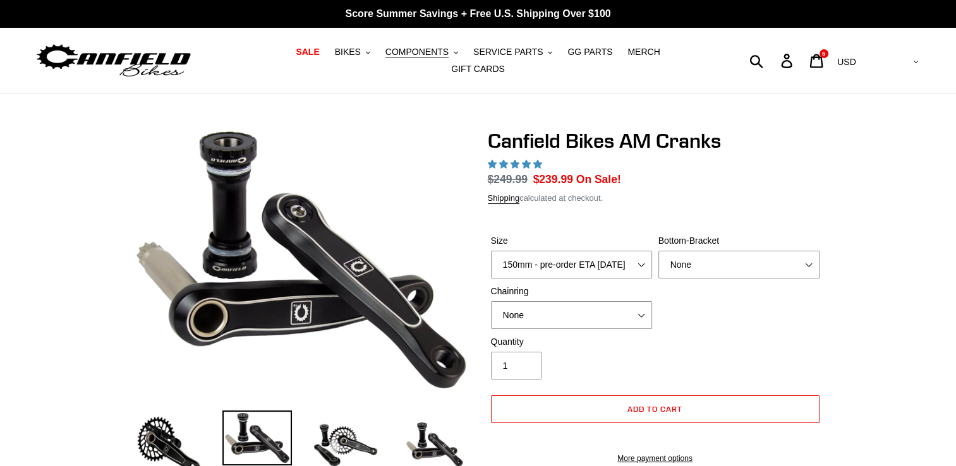
select select "highest-rating"
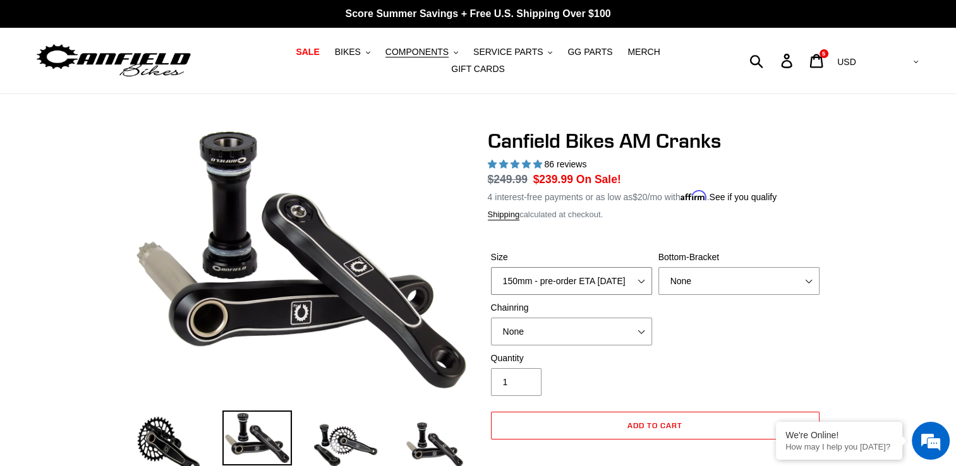
click at [639, 272] on select "150mm - pre-order ETA 9/30/25 155mm - pre-order ETA 9/30/25 160mm - pre-order E…" at bounding box center [571, 281] width 161 height 28
select select "170mm - pre-order ETA 9/30/25"
click at [491, 267] on select "150mm - pre-order ETA 9/30/25 155mm - pre-order ETA 9/30/25 160mm - pre-order E…" at bounding box center [571, 281] width 161 height 28
click at [697, 272] on select "None BSA Threaded 68/73mm Press Fit PF92" at bounding box center [738, 281] width 161 height 28
select select "BSA Threaded 68/73mm"
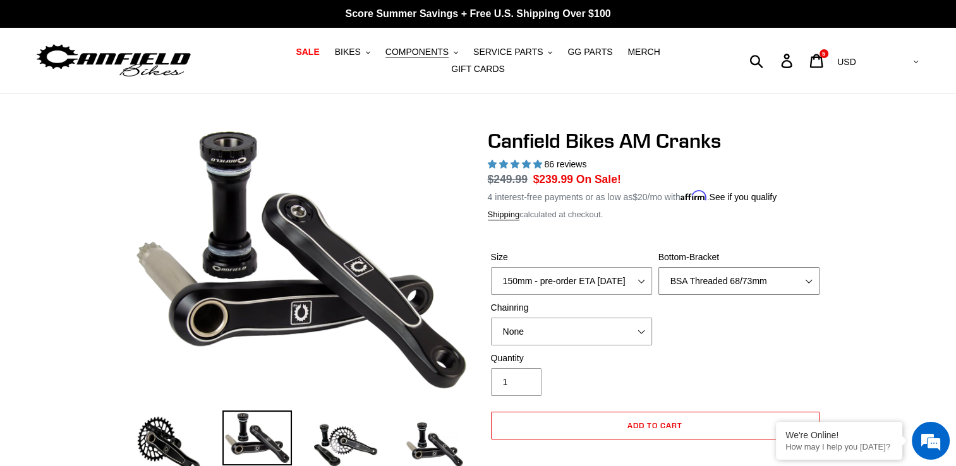
click at [658, 267] on select "None BSA Threaded 68/73mm Press Fit PF92" at bounding box center [738, 281] width 161 height 28
click at [634, 322] on select "None 30t Round (Boost 148) 30t Oval (Boost 148) 32t Round (Boost 148) 32t Oval …" at bounding box center [571, 332] width 161 height 28
select select "32t Round (Boost 148)"
click at [491, 318] on select "None 30t Round (Boost 148) 30t Oval (Boost 148) 32t Round (Boost 148) 32t Oval …" at bounding box center [571, 332] width 161 height 28
click at [402, 61] on button "COMPONENTS .cls-1{fill:#231f20}" at bounding box center [421, 52] width 85 height 17
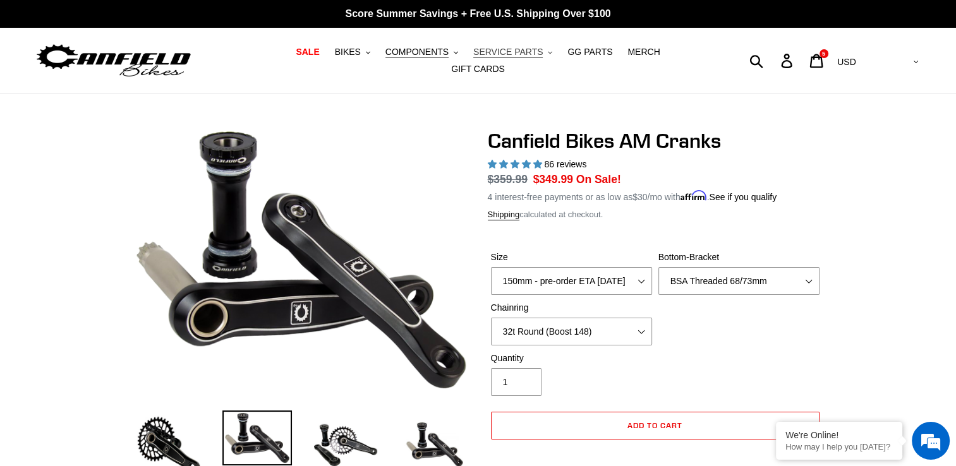
click at [473, 57] on span "SERVICE PARTS" at bounding box center [507, 52] width 69 height 11
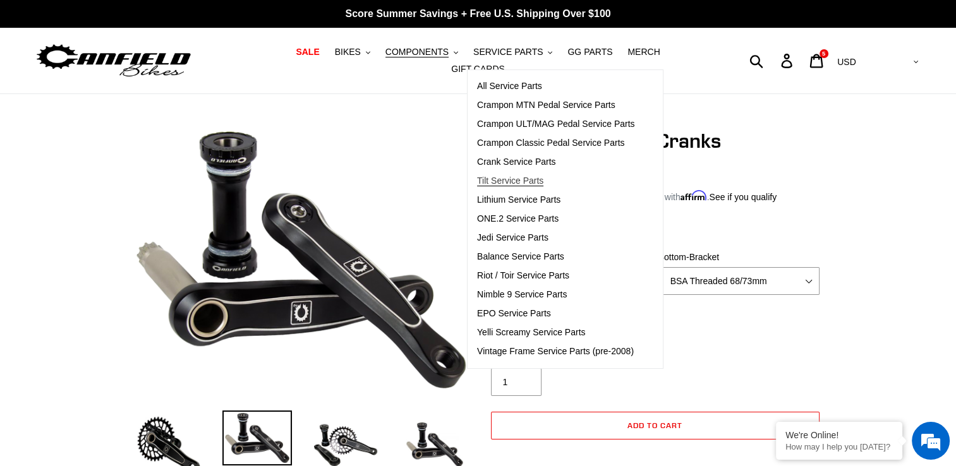
click at [477, 186] on span "Tilt Service Parts" at bounding box center [510, 181] width 66 height 11
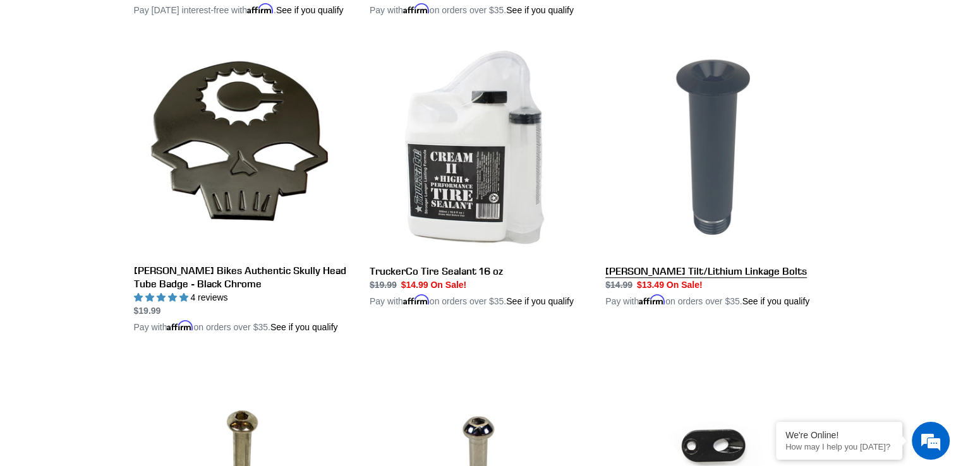
scroll to position [948, 0]
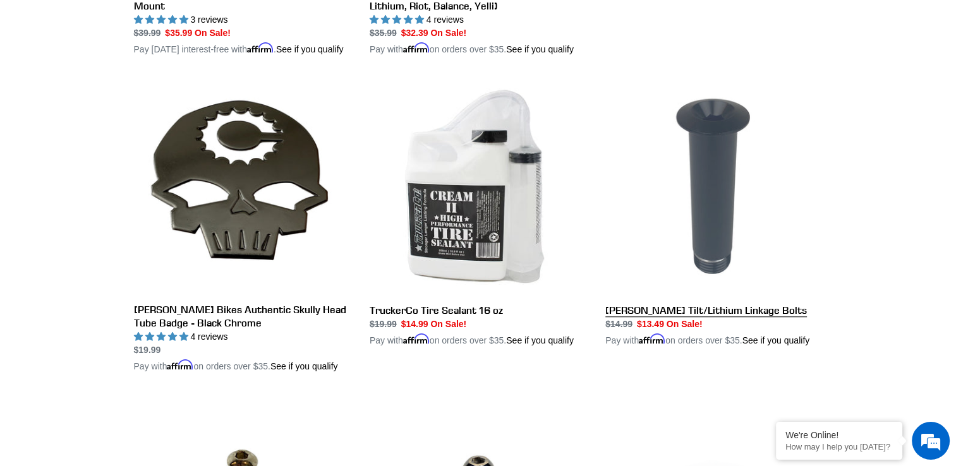
click at [724, 304] on link "Canfield Tilt/Lithium Linkage Bolts" at bounding box center [713, 212] width 217 height 269
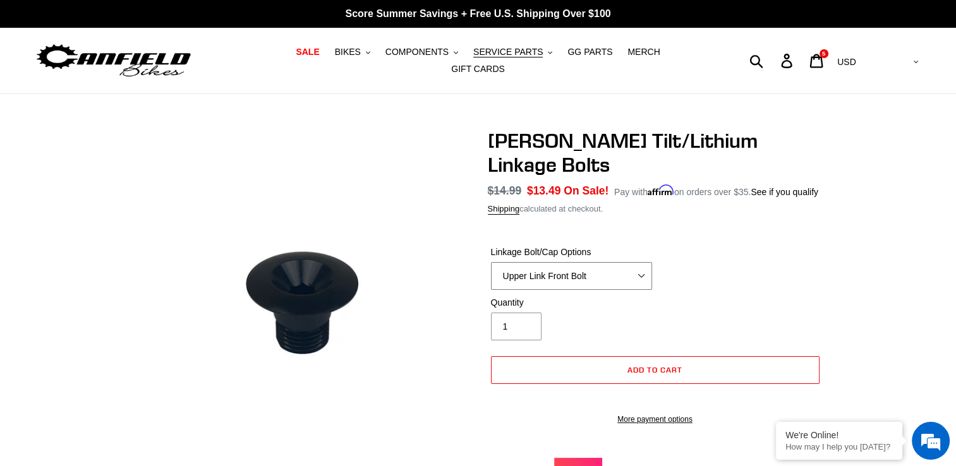
click at [583, 262] on select "Upper Link Front Bolt Upper Link Rear Bolt Lower Link Front/Rear Bolt" at bounding box center [571, 276] width 161 height 28
click at [786, 256] on div "Linkage Bolt/Cap Options Upper Link Front Bolt Upper Link Rear Bolt Lower Link …" at bounding box center [655, 271] width 335 height 51
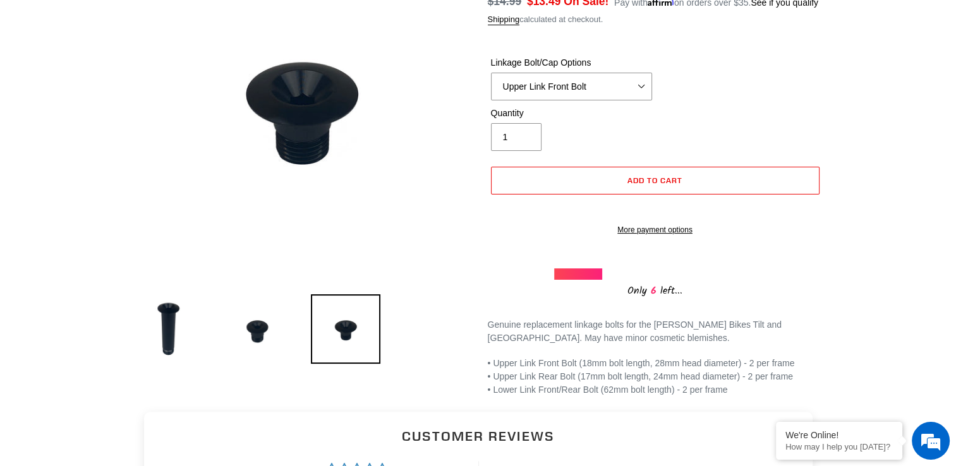
scroll to position [126, 0]
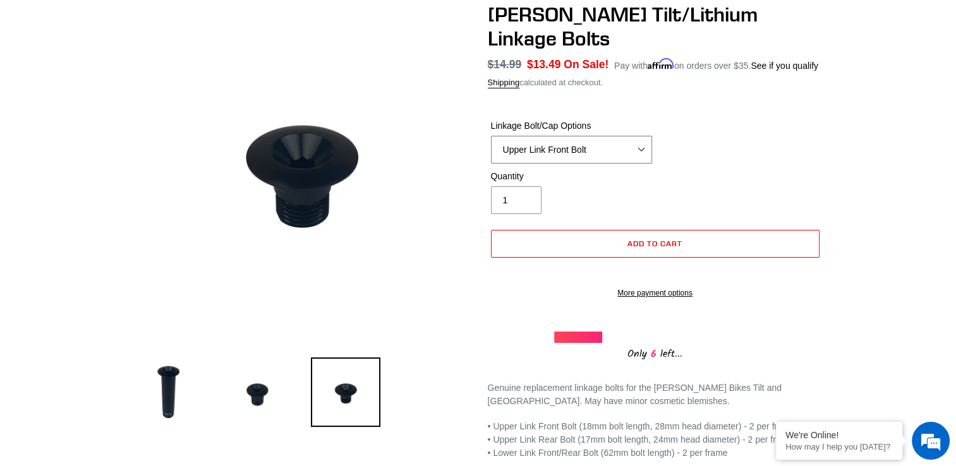
click at [644, 136] on select "Upper Link Front Bolt Upper Link Rear Bolt Lower Link Front/Rear Bolt" at bounding box center [571, 150] width 161 height 28
click at [491, 136] on select "Upper Link Front Bolt Upper Link Rear Bolt Lower Link Front/Rear Bolt" at bounding box center [571, 150] width 161 height 28
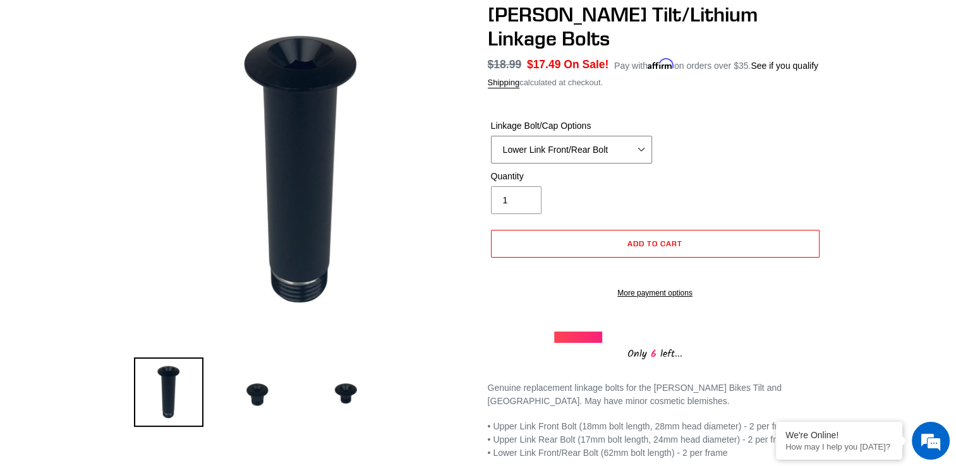
click at [646, 136] on select "Upper Link Front Bolt Upper Link Rear Bolt Lower Link Front/Rear Bolt" at bounding box center [571, 150] width 161 height 28
click at [491, 136] on select "Upper Link Front Bolt Upper Link Rear Bolt Lower Link Front/Rear Bolt" at bounding box center [571, 150] width 161 height 28
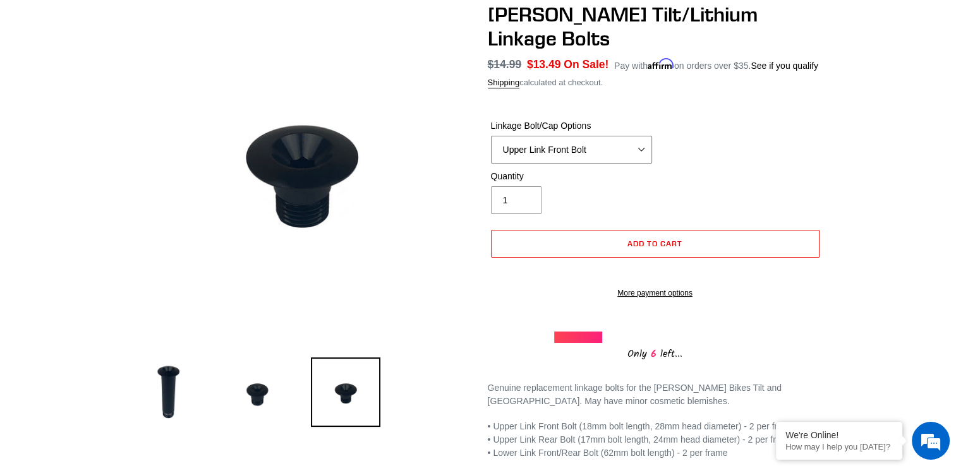
drag, startPoint x: 641, startPoint y: 124, endPoint x: 639, endPoint y: 133, distance: 9.0
click at [641, 136] on select "Upper Link Front Bolt Upper Link Rear Bolt Lower Link Front/Rear Bolt" at bounding box center [571, 150] width 161 height 28
select select "Upper Link Rear Bolt"
click at [491, 136] on select "Upper Link Front Bolt Upper Link Rear Bolt Lower Link Front/Rear Bolt" at bounding box center [571, 150] width 161 height 28
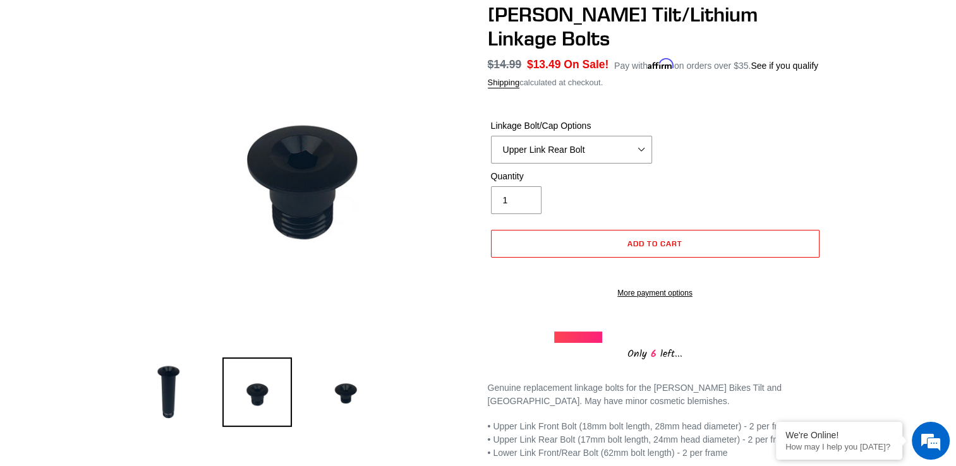
click at [874, 154] on div "[PERSON_NAME] Tilt/Lithium Linkage Bolts No reviews Regular price $14.99" at bounding box center [478, 231] width 956 height 457
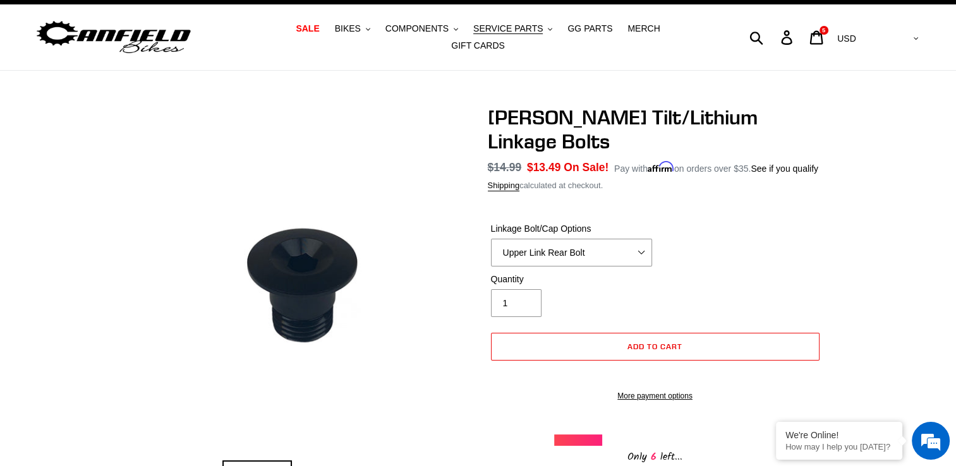
scroll to position [63, 0]
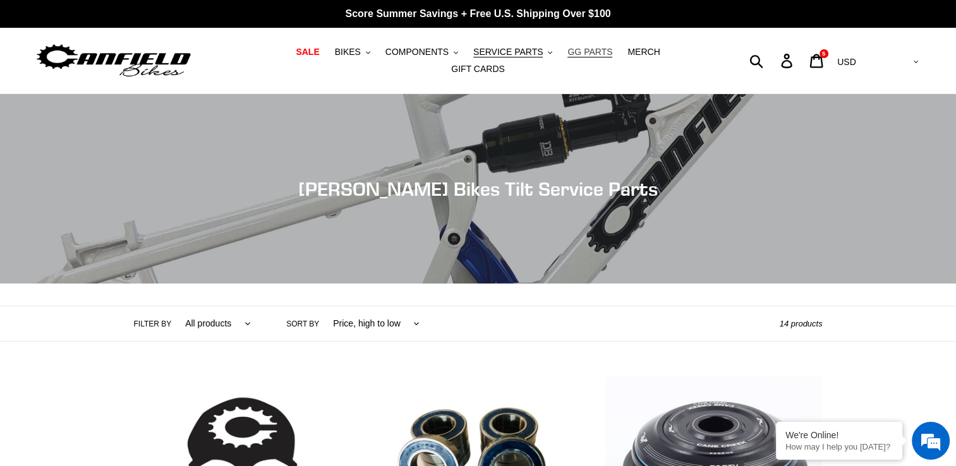
click at [567, 57] on span "GG PARTS" at bounding box center [589, 52] width 45 height 11
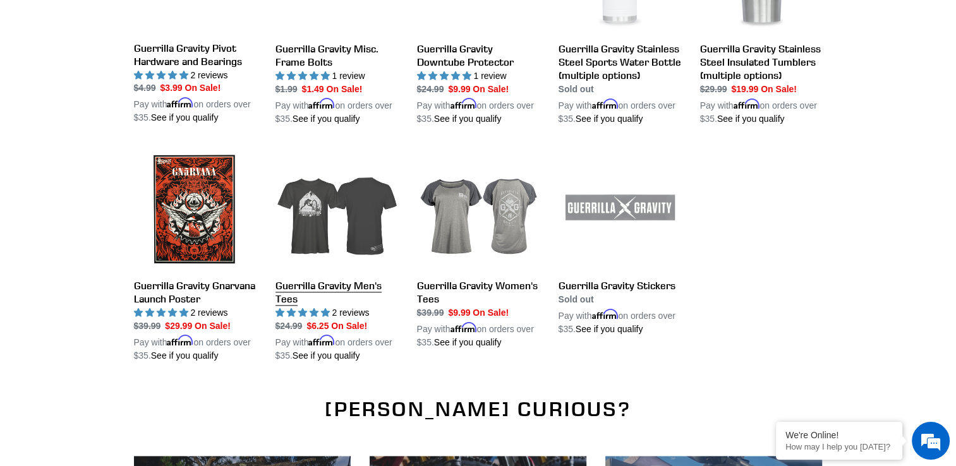
click at [317, 261] on link "Guerrilla Gravity Men's Tees" at bounding box center [336, 255] width 123 height 215
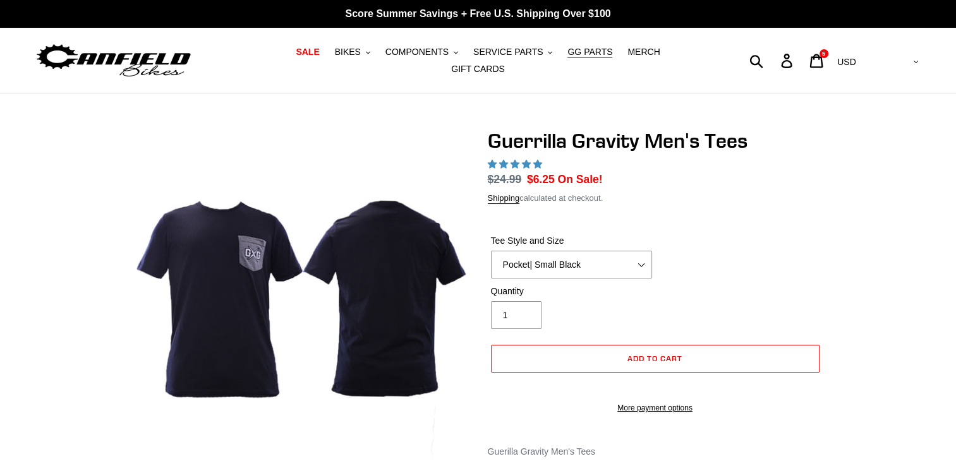
select select "highest-rating"
click at [549, 262] on select "Let It Rip | Small Green Let It Rip | Medium Green Megatrail | Small Black Mega…" at bounding box center [571, 265] width 161 height 28
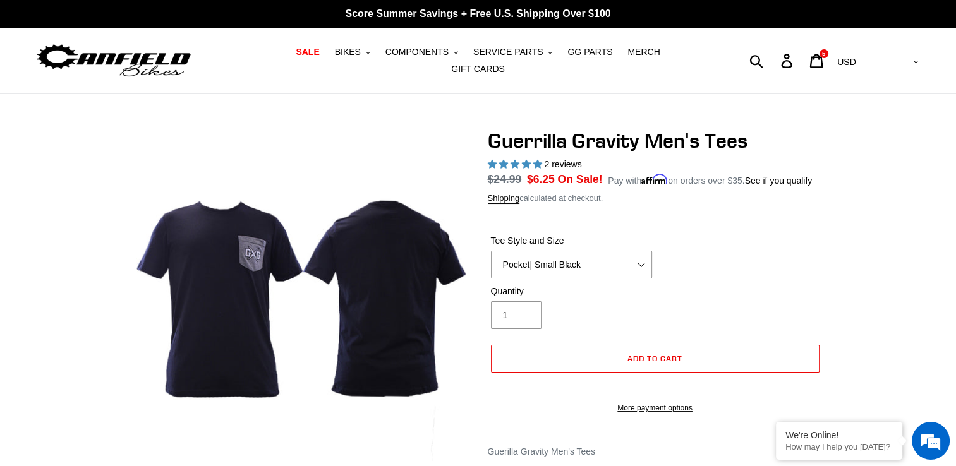
click at [742, 259] on div "Tee Style and Size Let It Rip | Small Green Let It Rip | Medium Green Megatrail…" at bounding box center [655, 259] width 335 height 51
click at [567, 57] on span "GG PARTS" at bounding box center [589, 52] width 45 height 11
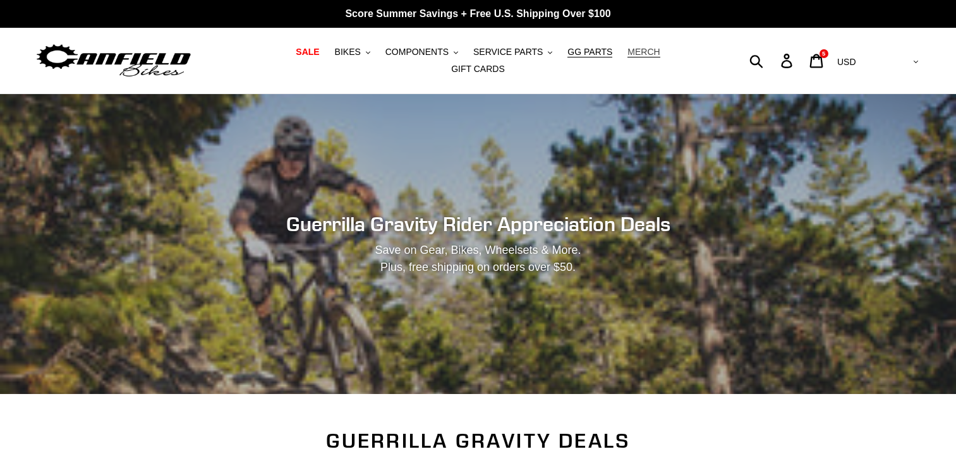
click at [627, 55] on span "MERCH" at bounding box center [643, 52] width 32 height 11
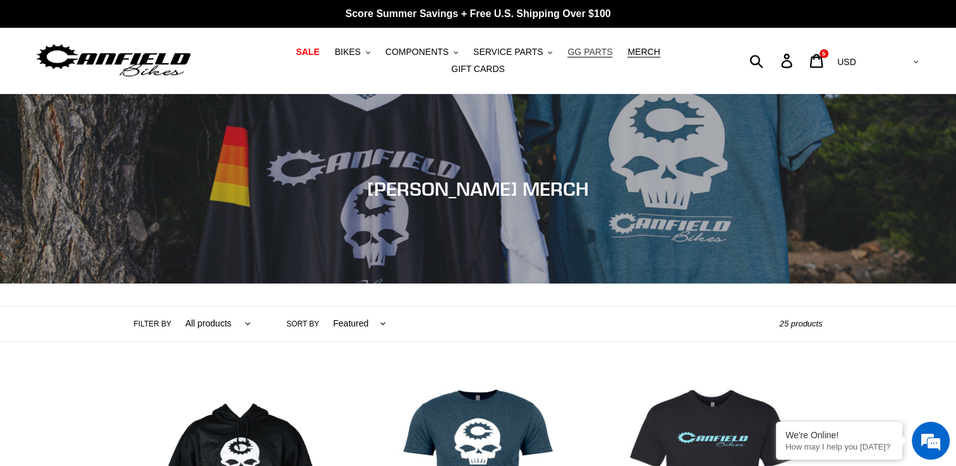
click at [567, 57] on span "GG PARTS" at bounding box center [589, 52] width 45 height 11
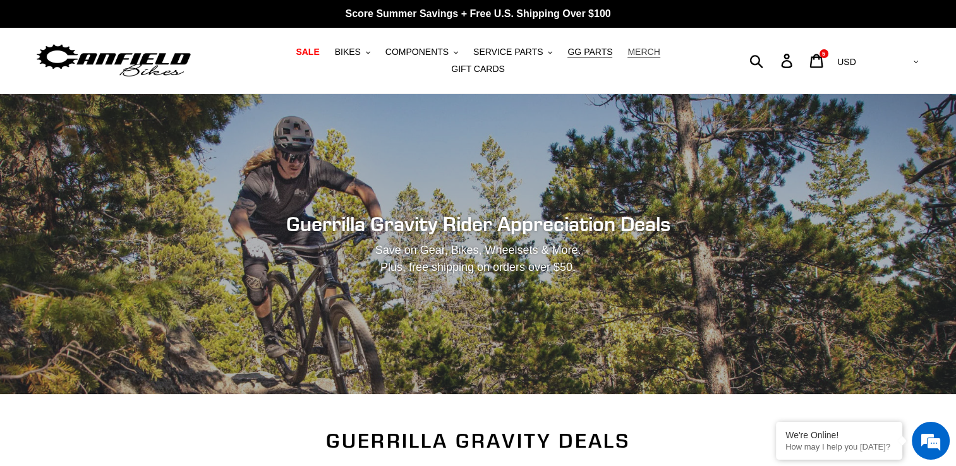
click at [627, 57] on span "MERCH" at bounding box center [643, 52] width 32 height 11
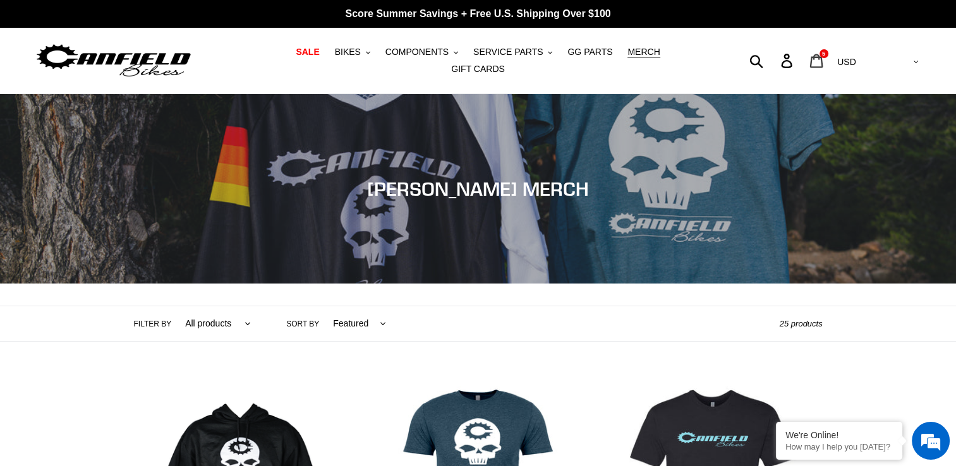
click at [823, 62] on icon at bounding box center [816, 61] width 14 height 15
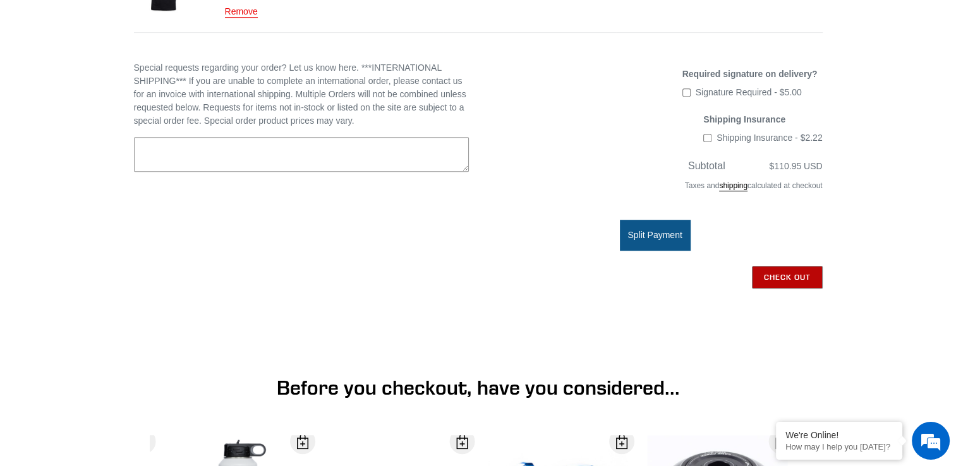
click at [787, 266] on input "Check out" at bounding box center [787, 277] width 71 height 23
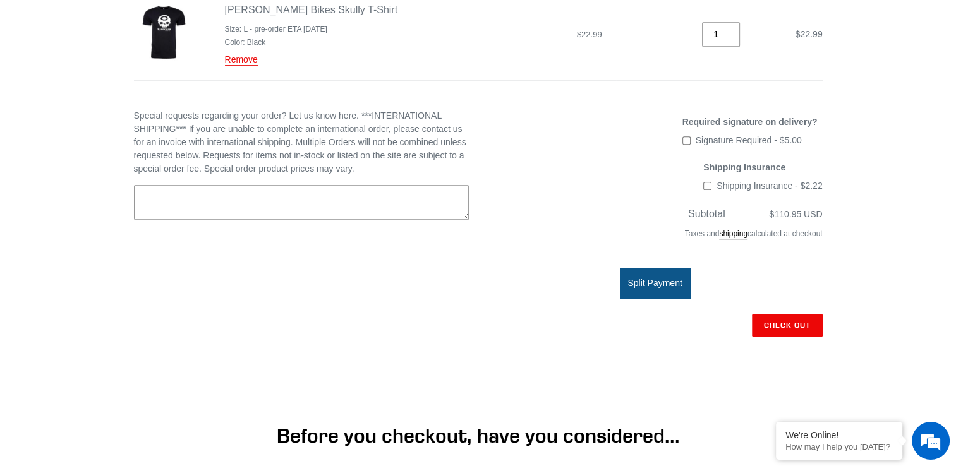
scroll to position [521, 0]
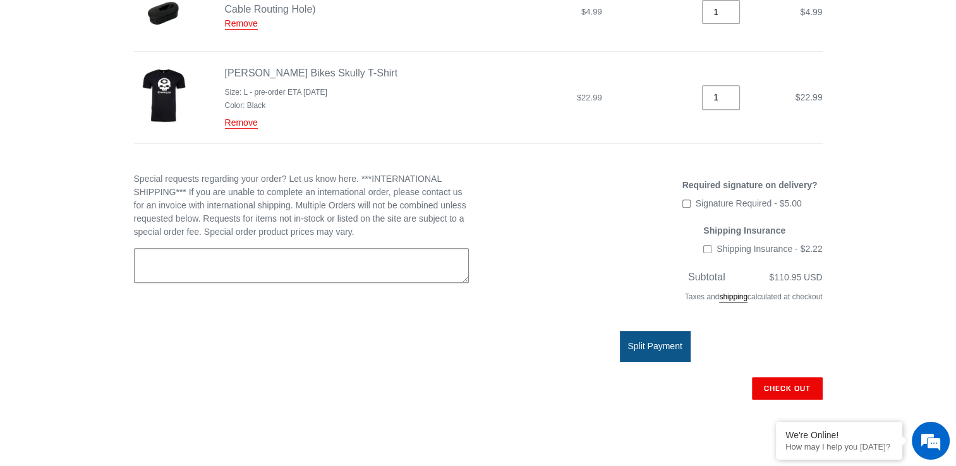
click at [156, 252] on textarea "Special requests regarding your order? Let us know here. ***INTERNATIONAL SHIPP…" at bounding box center [301, 265] width 335 height 35
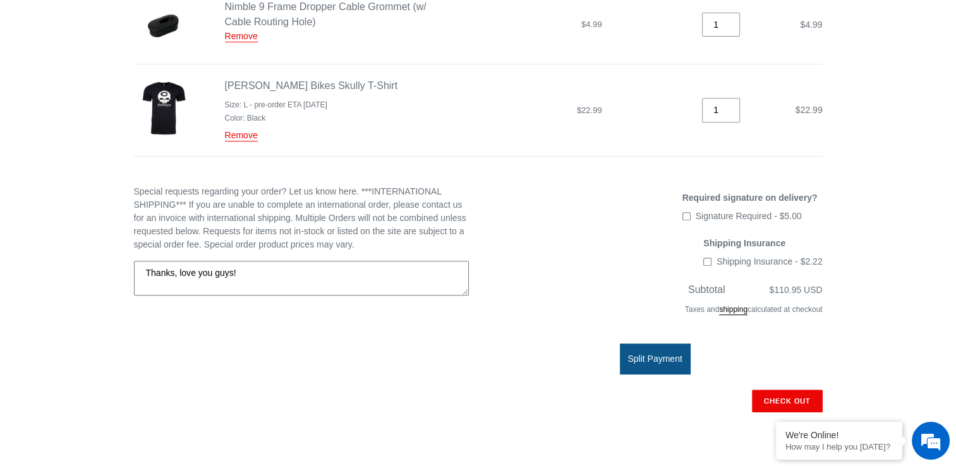
scroll to position [584, 0]
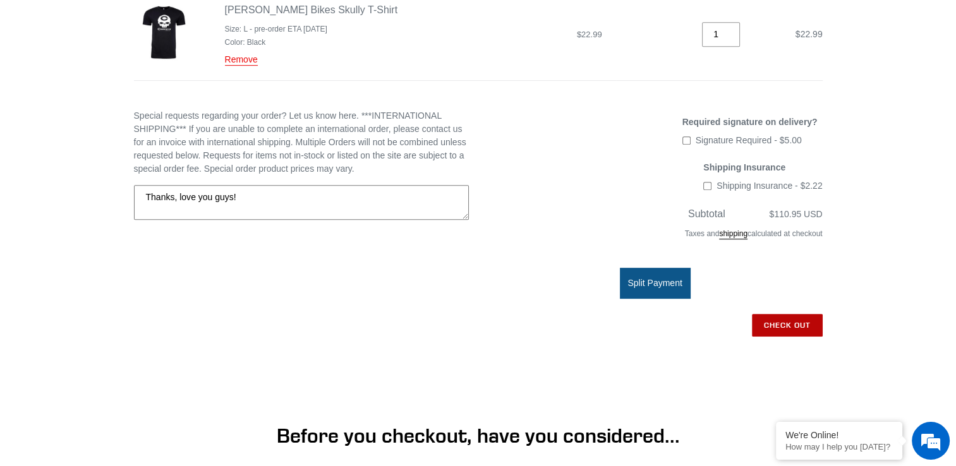
type textarea "Thanks, love you guys!"
click at [781, 318] on input "Check out" at bounding box center [787, 325] width 71 height 23
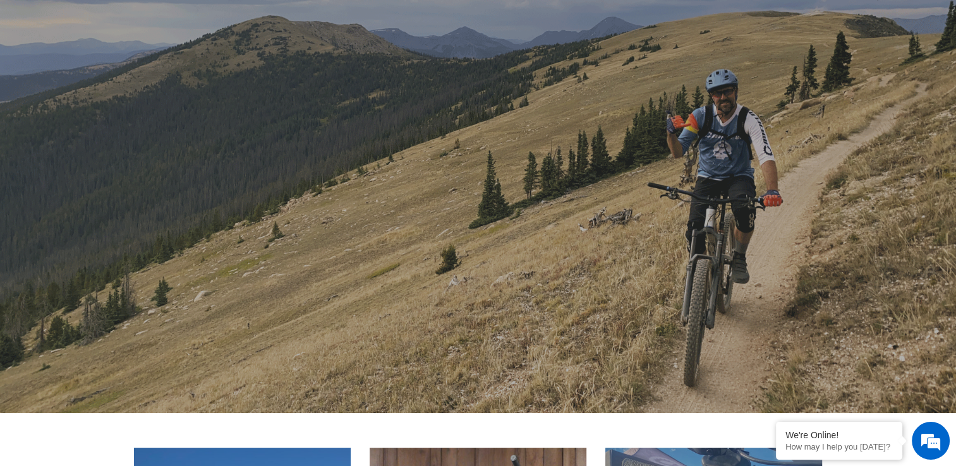
click at [682, 317] on div "slideshow" at bounding box center [478, 190] width 956 height 445
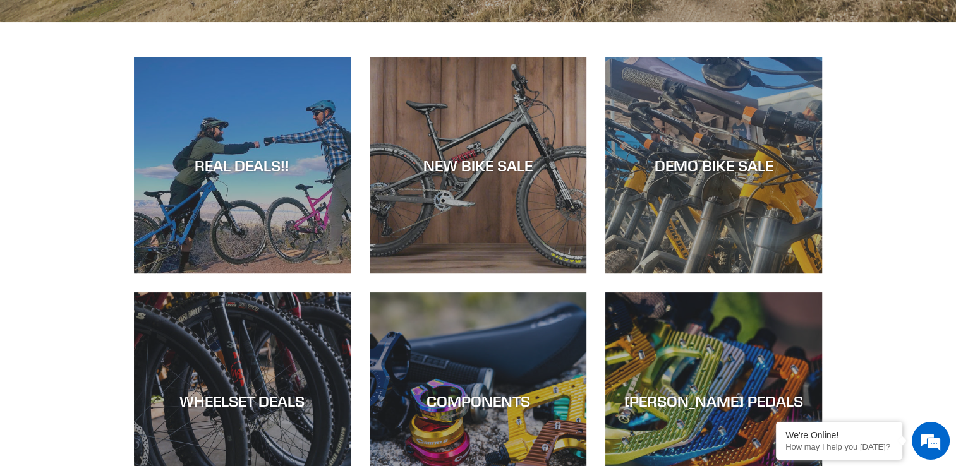
scroll to position [442, 0]
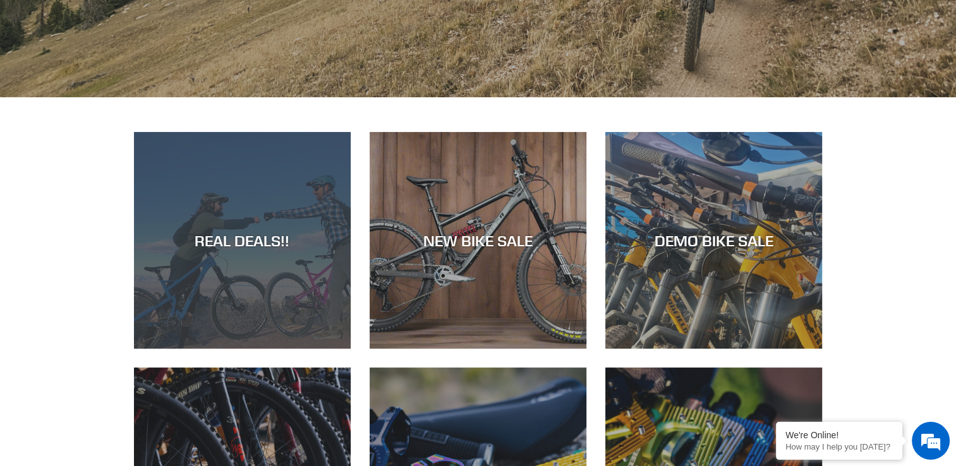
click at [243, 241] on div "REAL DEALS!!" at bounding box center [242, 240] width 217 height 18
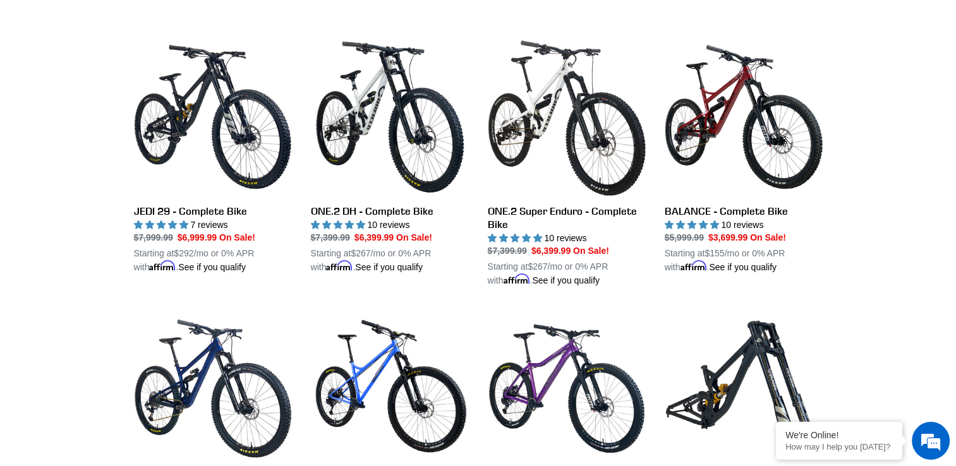
scroll to position [884, 0]
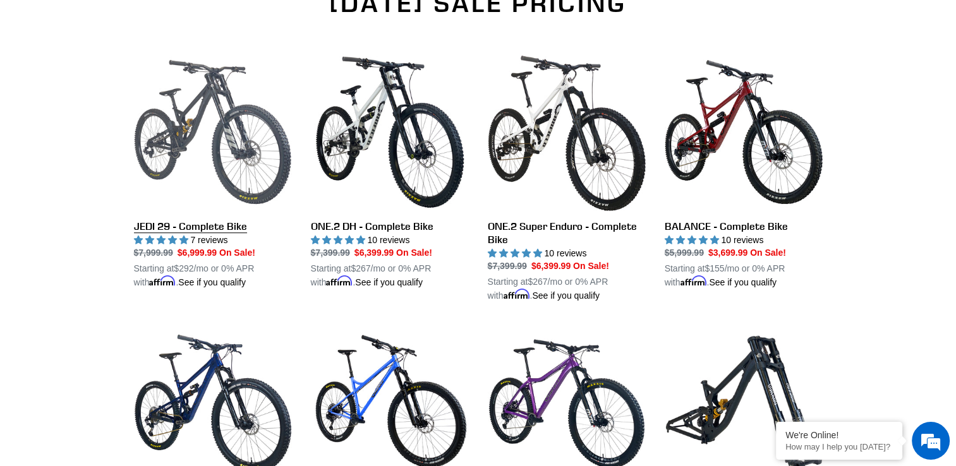
click at [200, 161] on link "JEDI 29 - Complete Bike" at bounding box center [213, 171] width 158 height 237
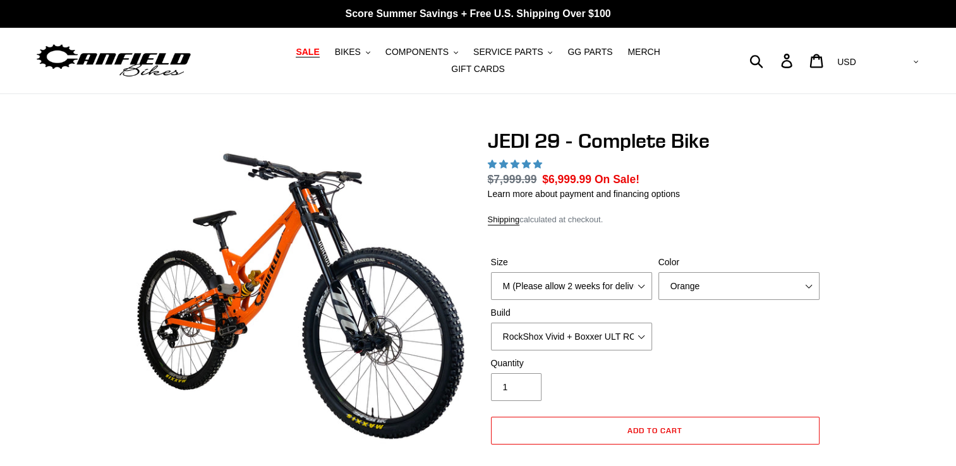
select select "highest-rating"
click at [636, 280] on select "M (Please allow 2 weeks for delivery) L (Please allow 2 weeks for delivery) XL …" at bounding box center [571, 286] width 161 height 28
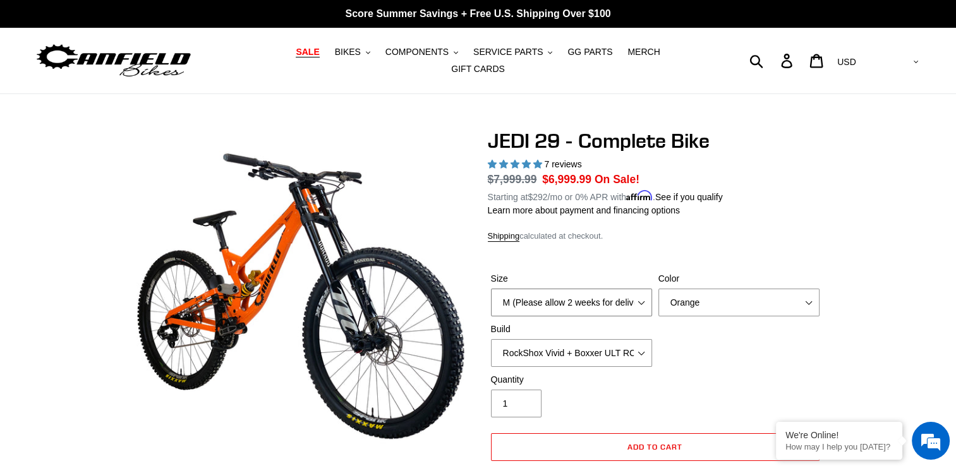
click at [491, 289] on select "M (Please allow 2 weeks for delivery) L (Please allow 2 weeks for delivery) XL …" at bounding box center [571, 303] width 161 height 28
click at [682, 294] on select "Orange Stealth Black Raw" at bounding box center [738, 303] width 161 height 28
select select "Raw"
click at [658, 289] on select "Orange Stealth Black Raw" at bounding box center [738, 303] width 161 height 28
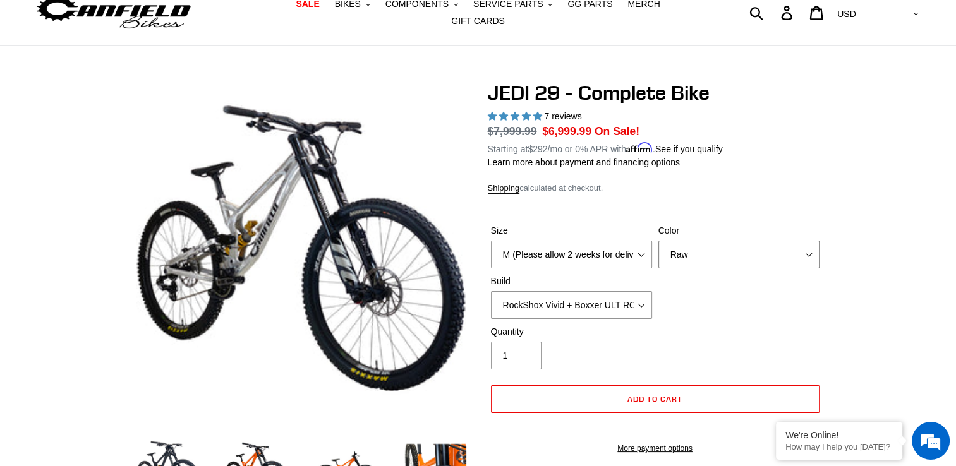
scroll to position [63, 0]
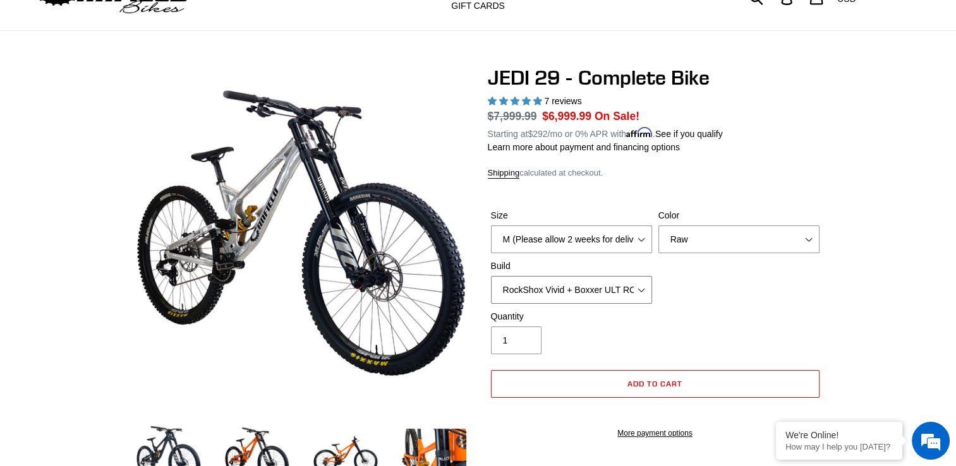
click at [642, 286] on select "RockShox Vivid + Boxxer ULT RC2 C3 200 + SRAM XO RockShox Vivid + Boxxer ULT RC…" at bounding box center [571, 290] width 161 height 28
click at [491, 276] on select "RockShox Vivid + Boxxer ULT RC2 C3 200 + SRAM XO RockShox Vivid + Boxxer ULT RC…" at bounding box center [571, 290] width 161 height 28
click at [613, 284] on select "RockShox Vivid + Boxxer ULT RC2 C3 200 + SRAM XO RockShox Vivid + Boxxer ULT RC…" at bounding box center [571, 290] width 161 height 28
click at [491, 276] on select "RockShox Vivid + Boxxer ULT RC2 C3 200 + SRAM XO RockShox Vivid + Boxxer ULT RC…" at bounding box center [571, 290] width 161 height 28
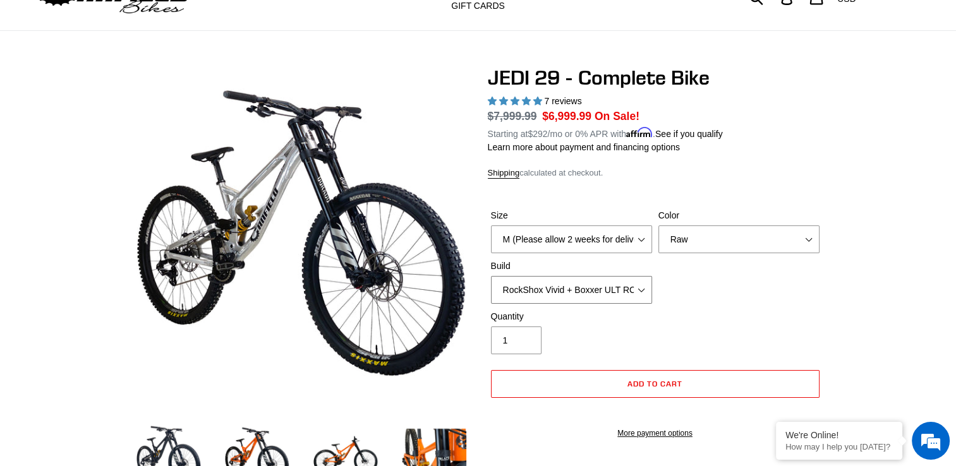
click at [603, 282] on select "RockShox Vivid + Boxxer ULT RC2 C3 200 + SRAM XO RockShox Vivid + Boxxer ULT RC…" at bounding box center [571, 290] width 161 height 28
click at [491, 276] on select "RockShox Vivid + Boxxer ULT RC2 C3 200 + SRAM XO RockShox Vivid + Boxxer ULT RC…" at bounding box center [571, 290] width 161 height 28
click at [634, 287] on select "RockShox Vivid + Boxxer ULT RC2 C3 200 + SRAM XO RockShox Vivid + Boxxer ULT RC…" at bounding box center [571, 290] width 161 height 28
click at [491, 276] on select "RockShox Vivid + Boxxer ULT RC2 C3 200 + SRAM XO RockShox Vivid + Boxxer ULT RC…" at bounding box center [571, 290] width 161 height 28
click at [605, 288] on select "RockShox Vivid + Boxxer ULT RC2 C3 200 + SRAM XO RockShox Vivid + Boxxer ULT RC…" at bounding box center [571, 290] width 161 height 28
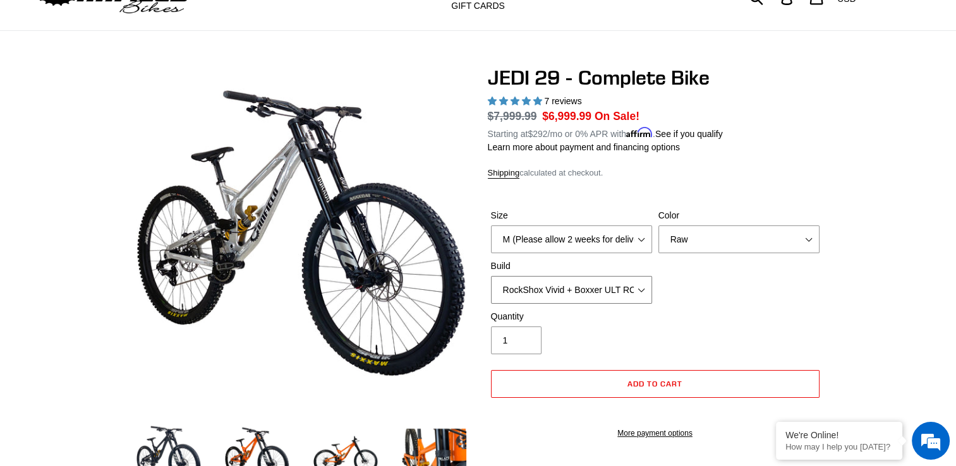
select select "RockShox Vivid + Boxxer ULT RC2 C3 200 + SRAM XO"
click at [491, 276] on select "RockShox Vivid + Boxxer ULT RC2 C3 200 + SRAM XO RockShox Vivid + Boxxer ULT RC…" at bounding box center [571, 290] width 161 height 28
click at [697, 310] on div "Quantity 1" at bounding box center [655, 335] width 335 height 51
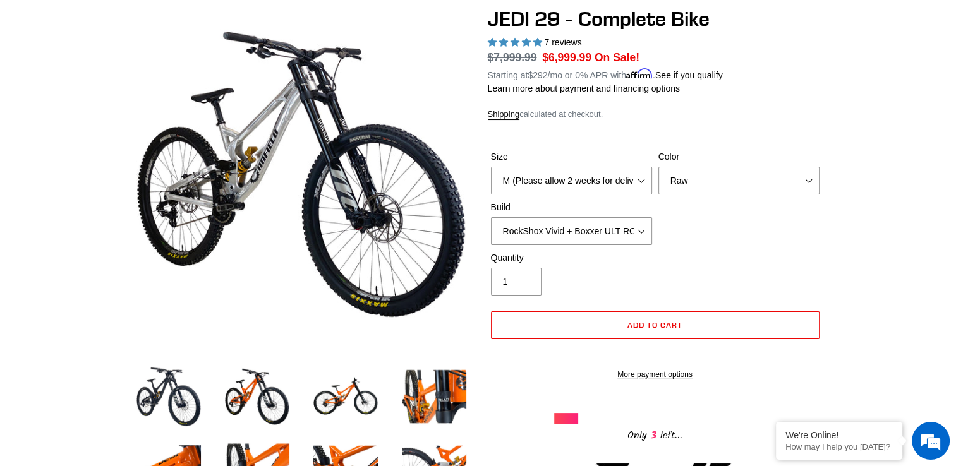
scroll to position [63, 0]
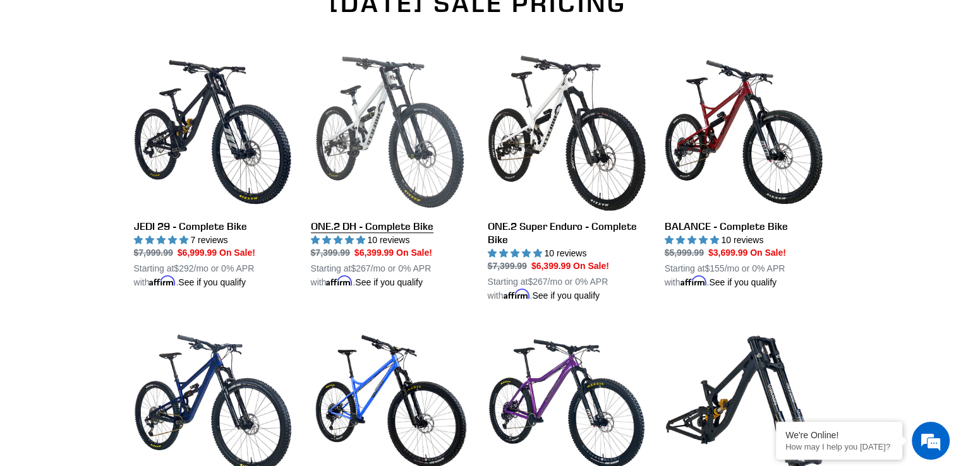
click at [394, 215] on link "ONE.2 DH - Complete Bike" at bounding box center [390, 171] width 158 height 237
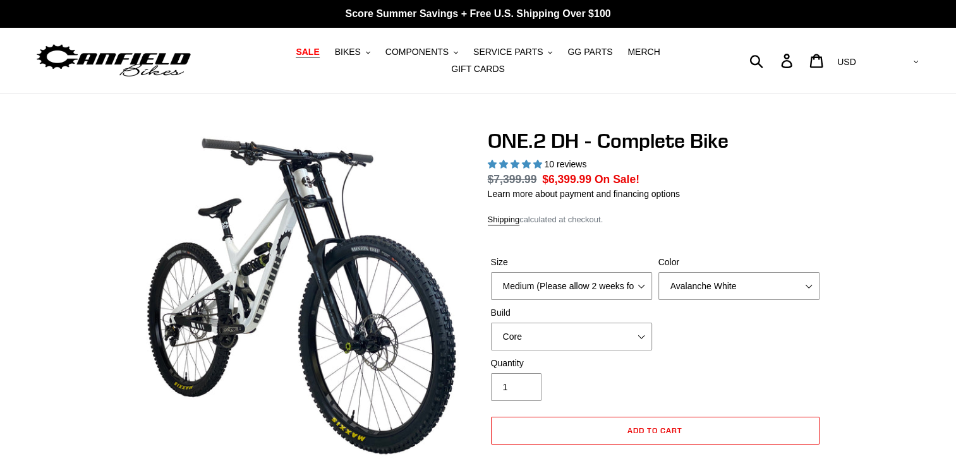
select select "highest-rating"
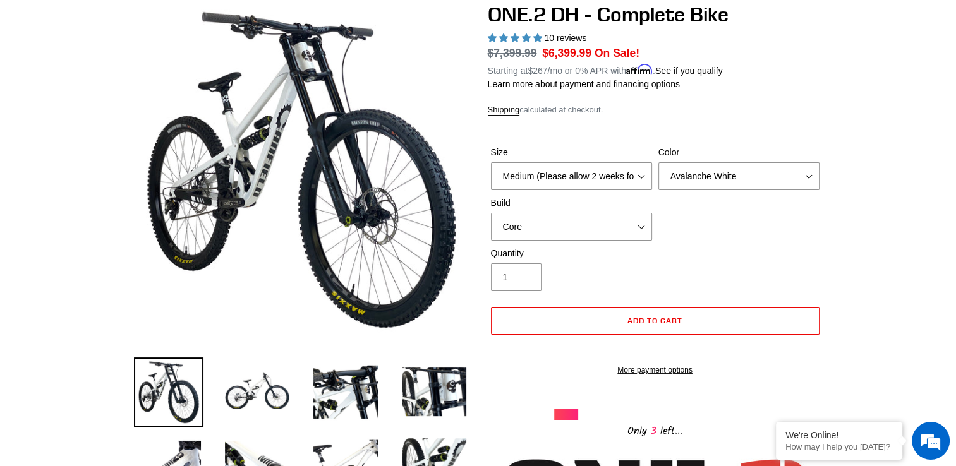
scroll to position [126, 0]
click at [766, 171] on select "Avalanche White Bentonite Grey" at bounding box center [738, 176] width 161 height 28
select select "Bentonite Grey"
click at [658, 162] on select "Avalanche White Bentonite Grey" at bounding box center [738, 176] width 161 height 28
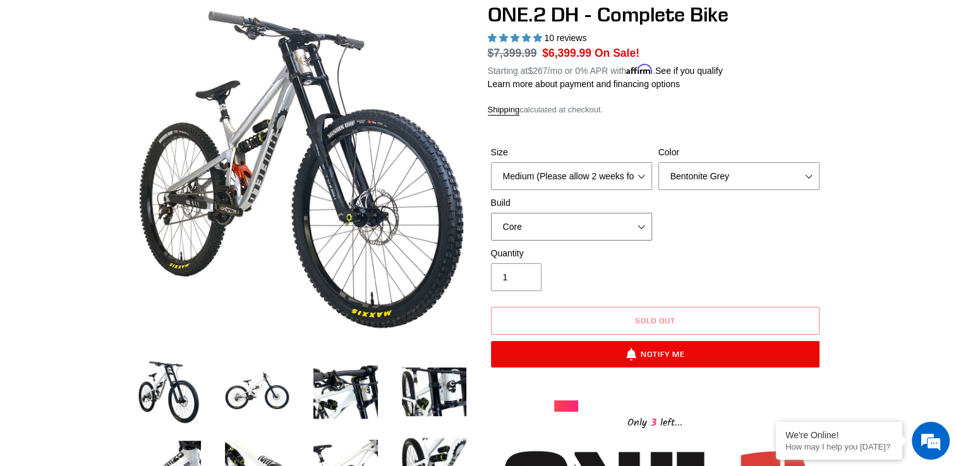
click at [604, 219] on select "Core Pro" at bounding box center [571, 227] width 161 height 28
select select "Pro"
click at [491, 213] on select "Core Pro" at bounding box center [571, 227] width 161 height 28
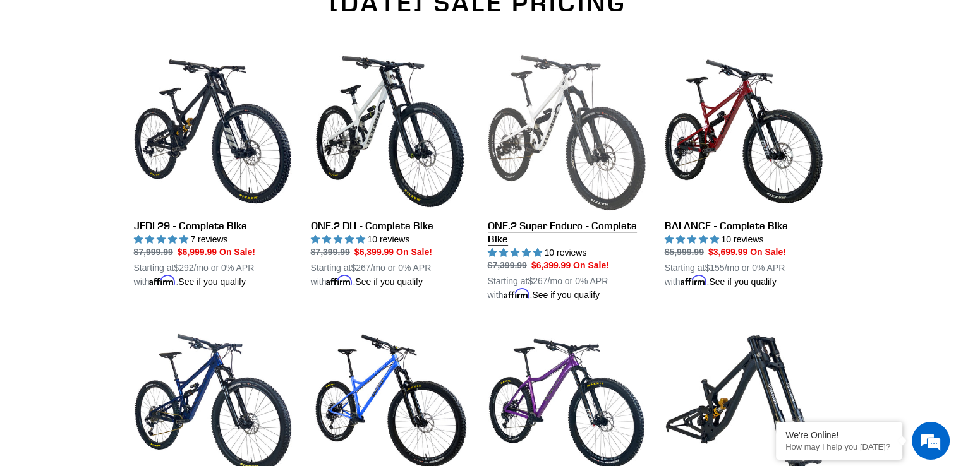
click at [576, 223] on link "ONE.2 Super Enduro - Complete Bike" at bounding box center [567, 177] width 158 height 250
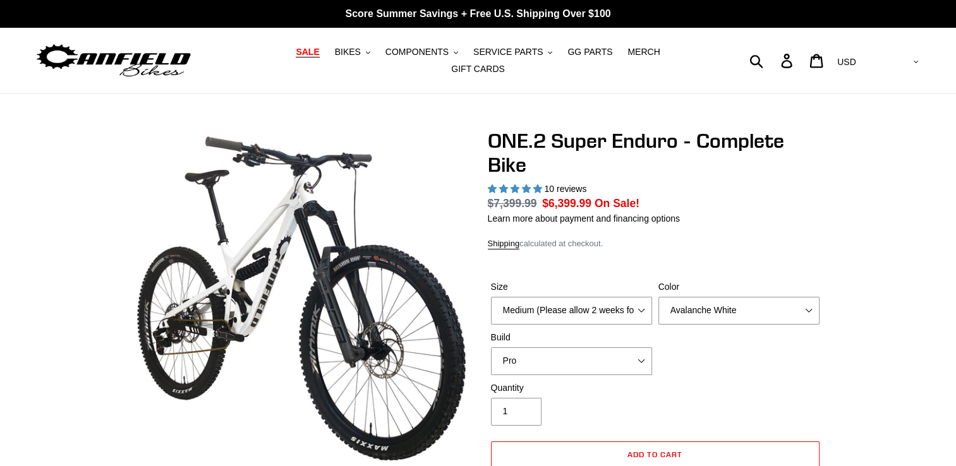
select select "highest-rating"
click at [809, 307] on select "Avalanche White Bentonite Grey" at bounding box center [738, 311] width 161 height 28
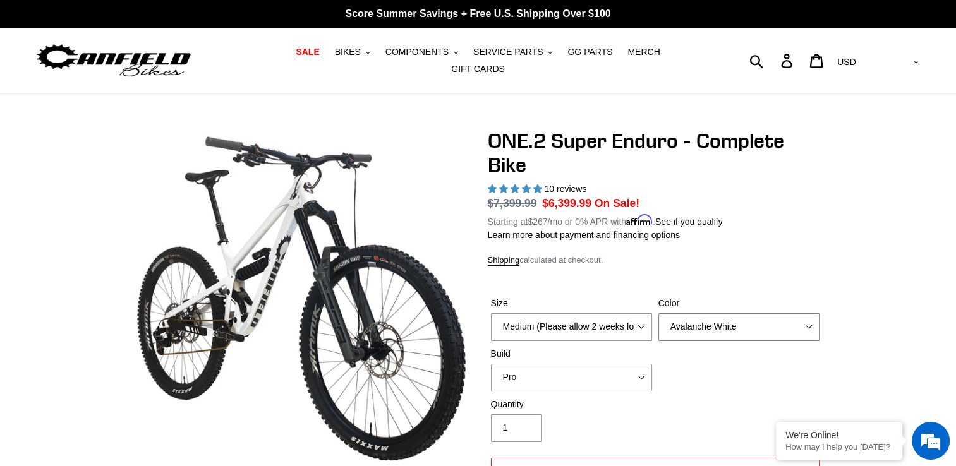
select select "Bentonite Grey"
click at [658, 313] on select "Avalanche White Bentonite Grey" at bounding box center [738, 327] width 161 height 28
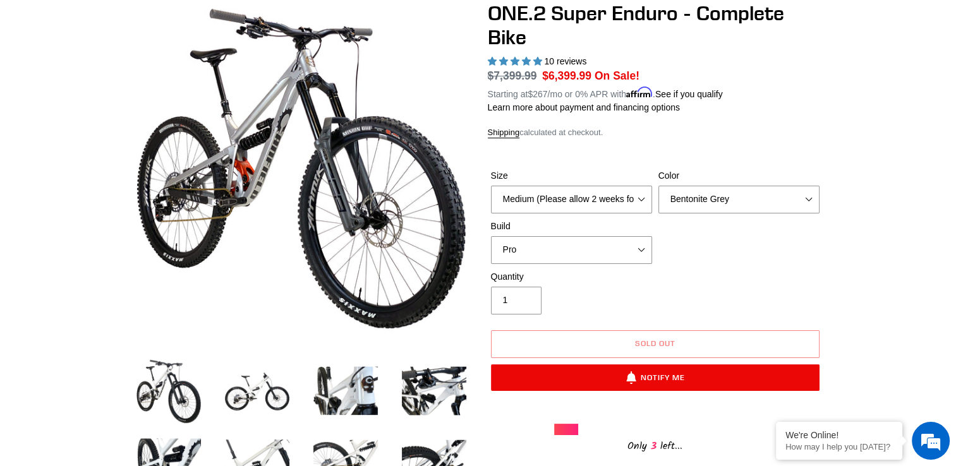
scroll to position [126, 0]
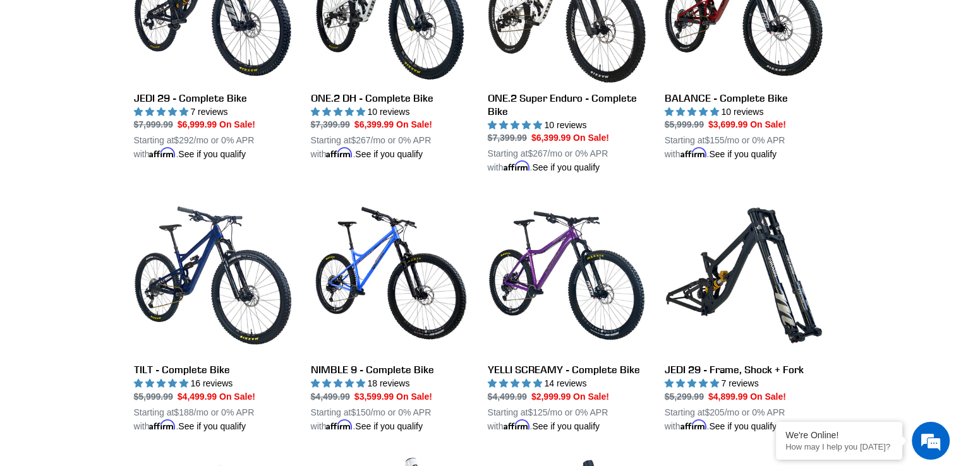
scroll to position [1012, 0]
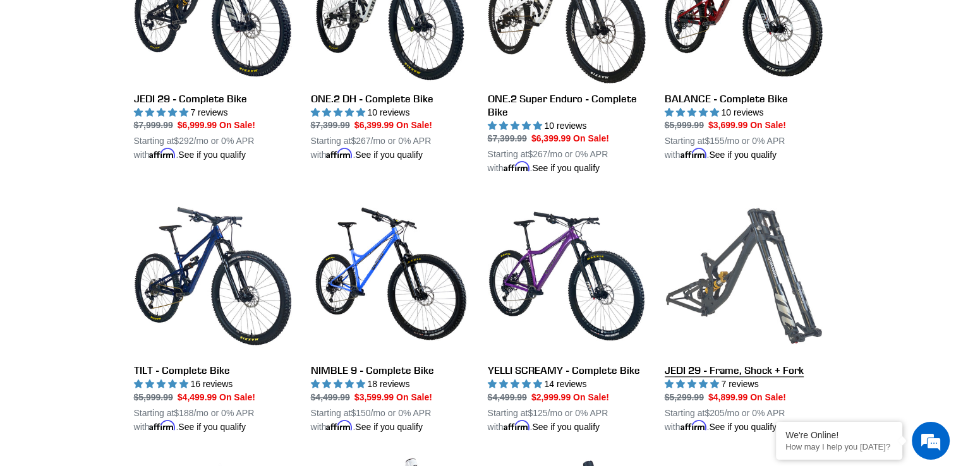
click at [728, 273] on link "JEDI 29 - Frame, Shock + Fork" at bounding box center [744, 315] width 158 height 237
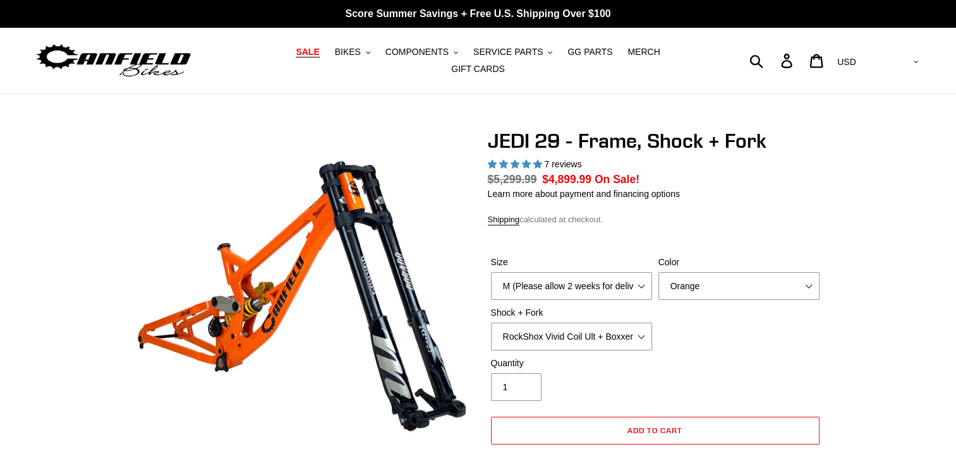
select select "highest-rating"
click at [711, 279] on select "Orange Stealth Black Raw" at bounding box center [738, 286] width 161 height 28
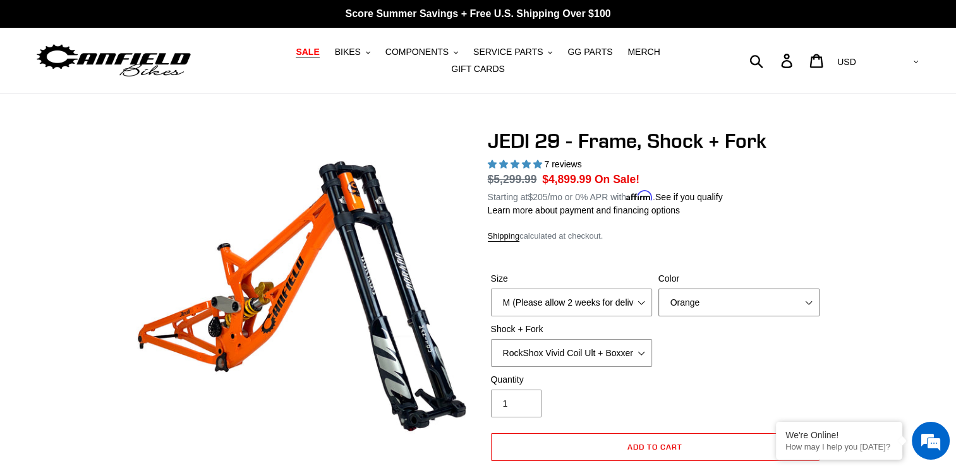
select select "Raw"
click at [658, 289] on select "Orange Stealth Black Raw" at bounding box center [738, 303] width 161 height 28
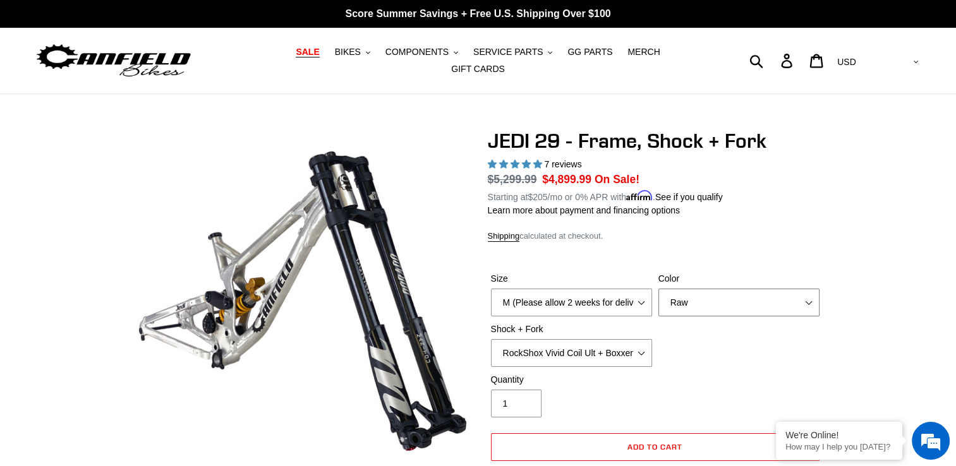
scroll to position [63, 0]
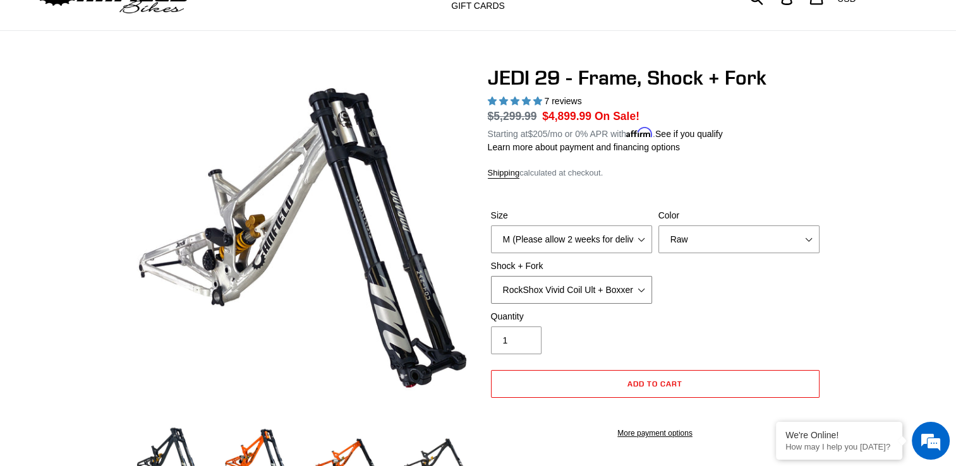
click at [644, 284] on select "RockShox Vivid Coil Ult + Boxxer RC2 C3 Ult Fox DHX2 250x75 + Fox 40 Float Grip…" at bounding box center [571, 290] width 161 height 28
click at [491, 276] on select "RockShox Vivid Coil Ult + Boxxer RC2 C3 Ult Fox DHX2 250x75 + Fox 40 Float Grip…" at bounding box center [571, 290] width 161 height 28
click at [637, 286] on select "RockShox Vivid Coil Ult + Boxxer RC2 C3 Ult Fox DHX2 250x75 + Fox 40 Float Grip…" at bounding box center [571, 290] width 161 height 28
select select "RockShox Vivid Coil Ult + Boxxer RC2 C3 Ult"
click at [491, 276] on select "RockShox Vivid Coil Ult + Boxxer RC2 C3 Ult Fox DHX2 250x75 + Fox 40 Float Grip…" at bounding box center [571, 290] width 161 height 28
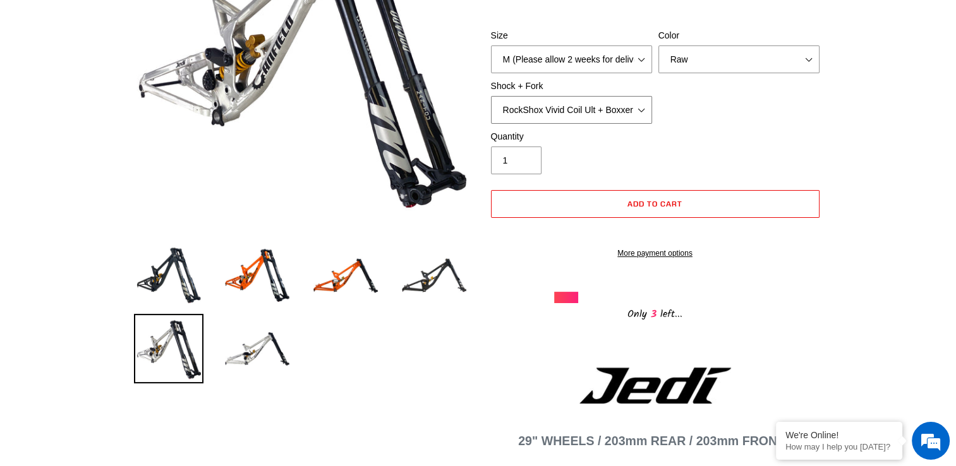
scroll to position [253, 0]
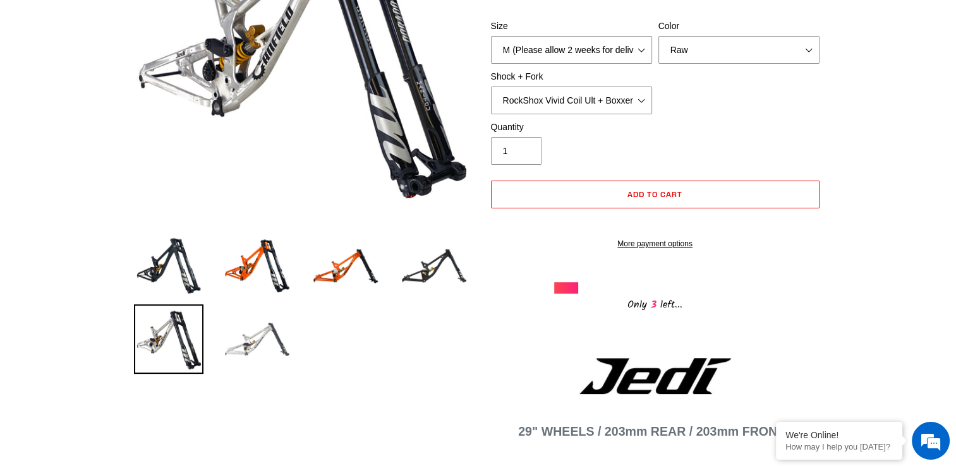
click at [263, 337] on img at bounding box center [256, 338] width 69 height 69
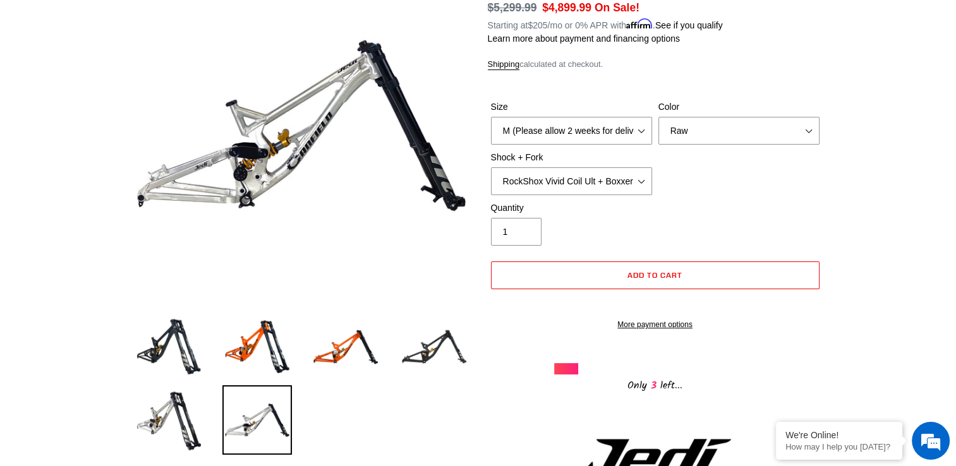
scroll to position [63, 0]
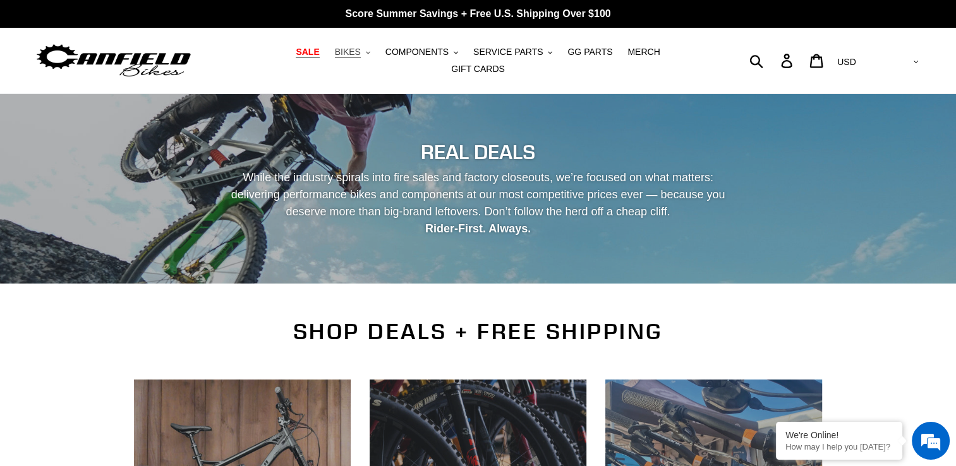
click at [335, 57] on span "BIKES" at bounding box center [348, 52] width 26 height 11
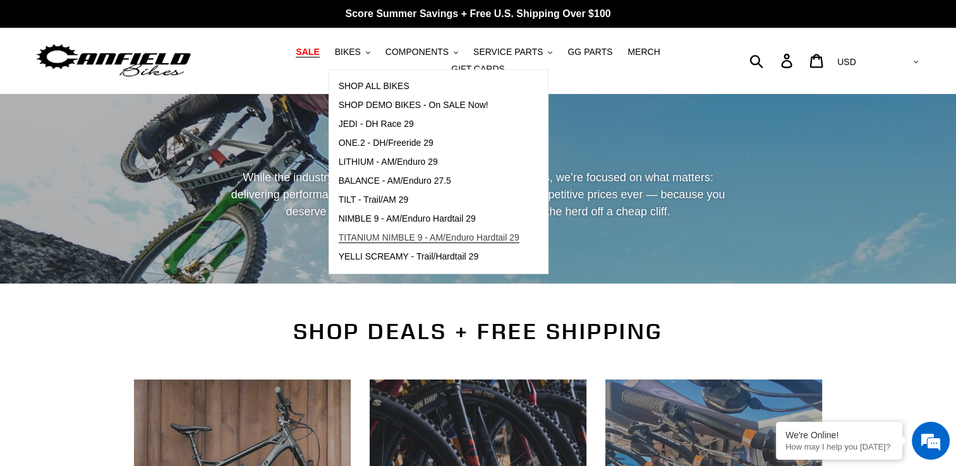
click at [359, 241] on span "TITANIUM NIMBLE 9 - AM/Enduro Hardtail 29" at bounding box center [429, 237] width 181 height 11
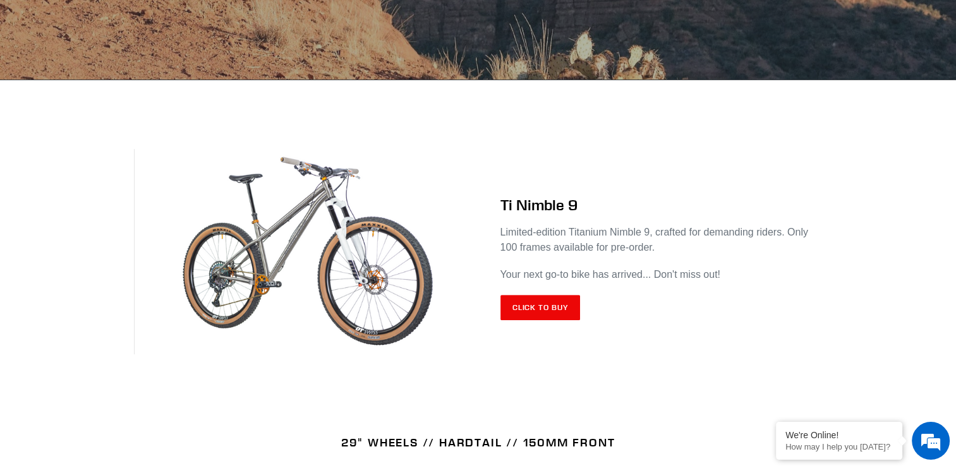
scroll to position [442, 0]
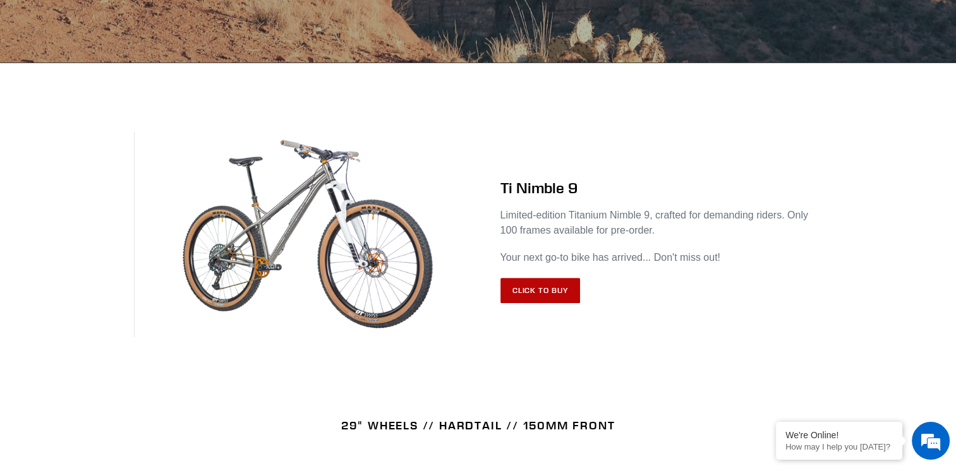
click at [561, 283] on link "Click to Buy" at bounding box center [540, 290] width 80 height 25
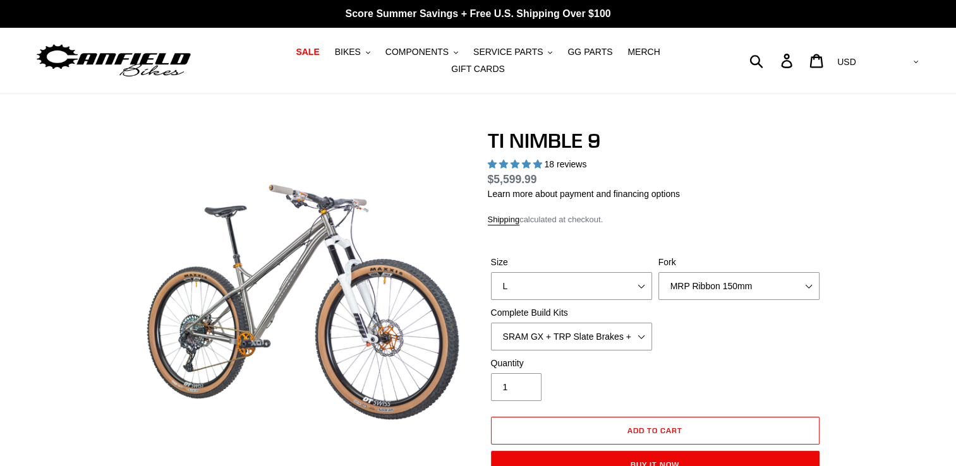
select select "highest-rating"
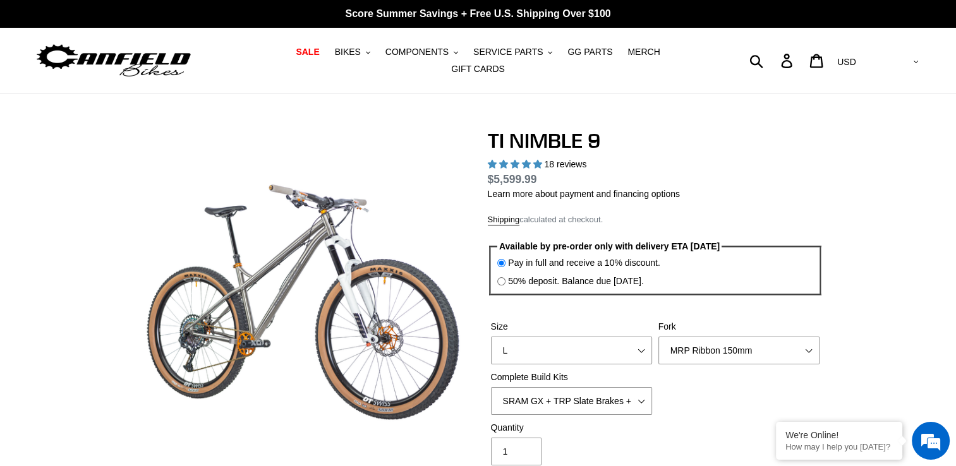
scroll to position [63, 0]
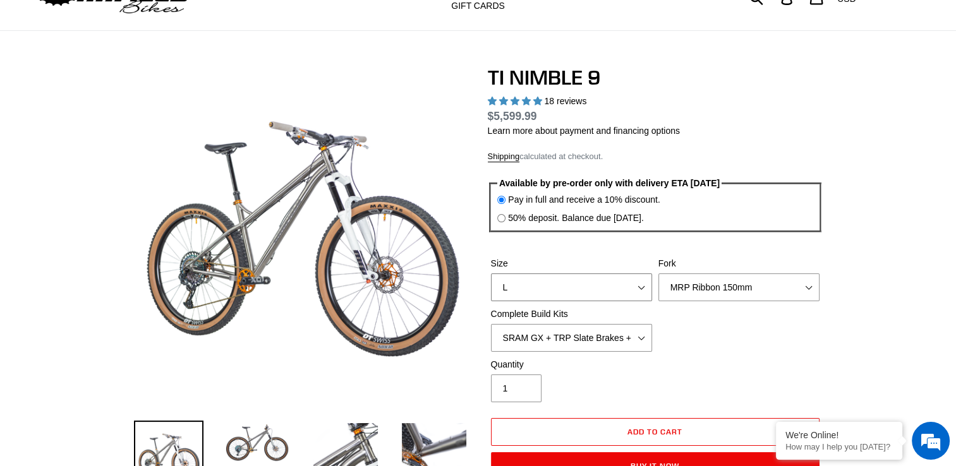
click at [644, 280] on select "S M L XL / XXL (Specify at checkout)" at bounding box center [571, 288] width 161 height 28
select select "M"
click at [491, 274] on select "S M L XL / XXL (Specify at checkout)" at bounding box center [571, 288] width 161 height 28
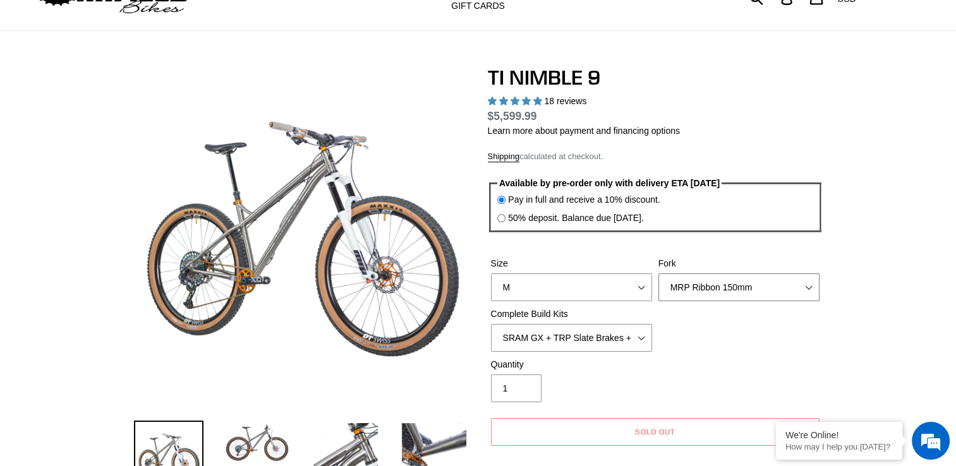
click at [756, 288] on select "MRP Ribbon 150mm RockShox Lyrik 150mm Fox Factory 36 150mm Cane Creek Helm 150m…" at bounding box center [738, 288] width 161 height 28
select select "Fork - None"
click at [658, 274] on select "MRP Ribbon 150mm RockShox Lyrik 150mm Fox Factory 36 150mm Cane Creek Helm 150m…" at bounding box center [738, 288] width 161 height 28
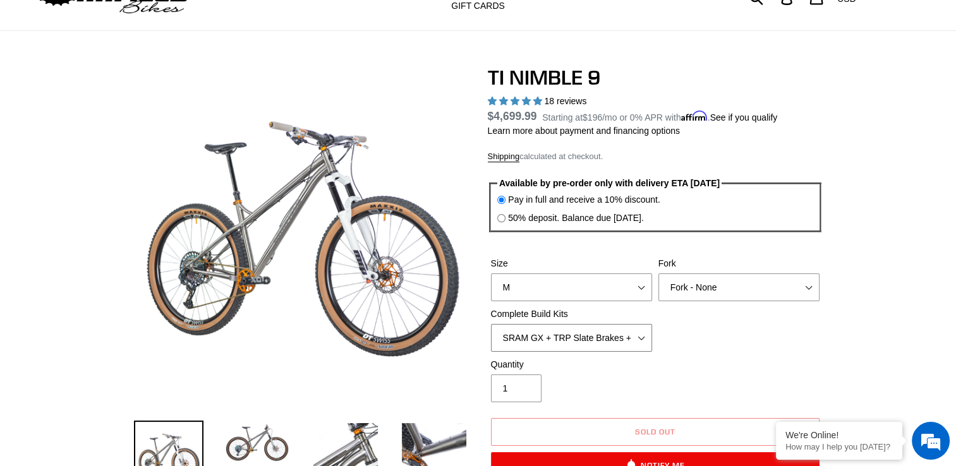
click at [642, 333] on select "SRAM GX + TRP Slate Brakes + Rotors + e13 LG-1 Wheels SHIMANO XT + SHIMANO brak…" at bounding box center [571, 338] width 161 height 28
select select "Complete Build Kit - None (Contact us for Custom Builds)"
click at [491, 324] on select "SRAM GX + TRP Slate Brakes + Rotors + e13 LG-1 Wheels SHIMANO XT + SHIMANO brak…" at bounding box center [571, 338] width 161 height 28
click at [747, 341] on div "Size S M L XL / XXL (Specify at checkout) Fork MRP Ribbon 150mm RockShox Lyrik …" at bounding box center [655, 307] width 335 height 101
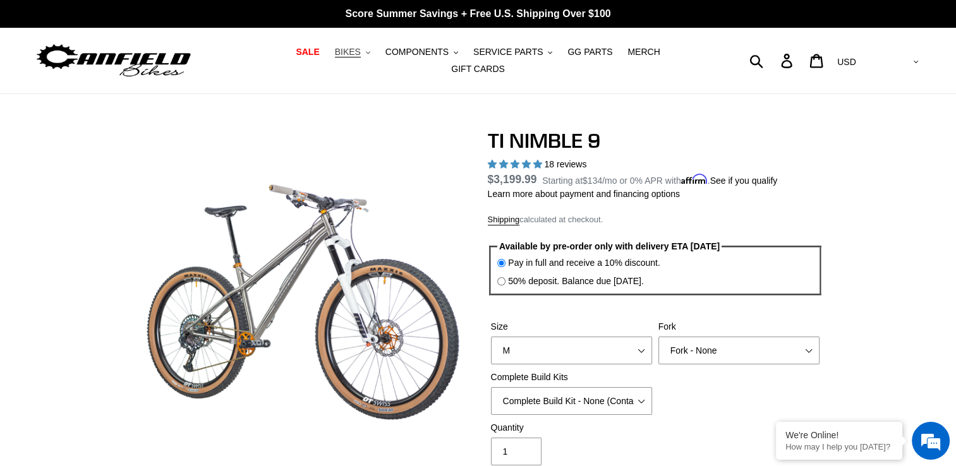
click at [335, 55] on span "BIKES" at bounding box center [348, 52] width 26 height 11
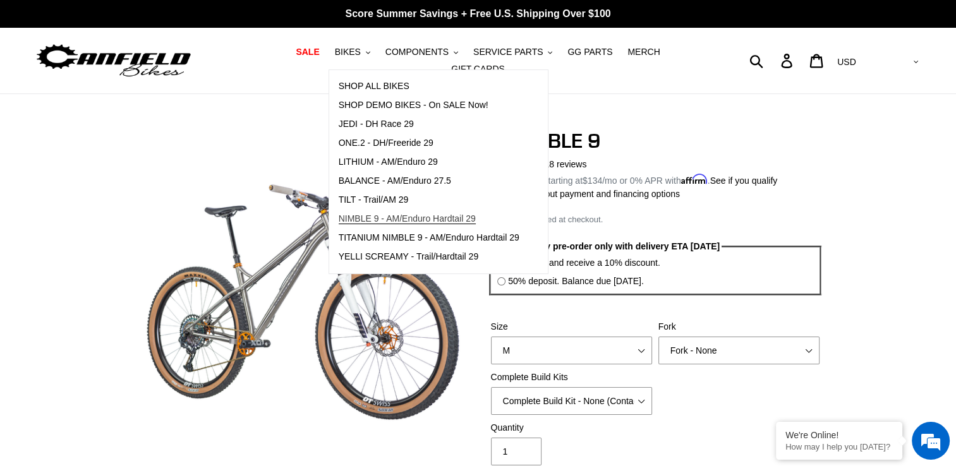
click at [366, 224] on span "NIMBLE 9 - AM/Enduro Hardtail 29" at bounding box center [407, 219] width 137 height 11
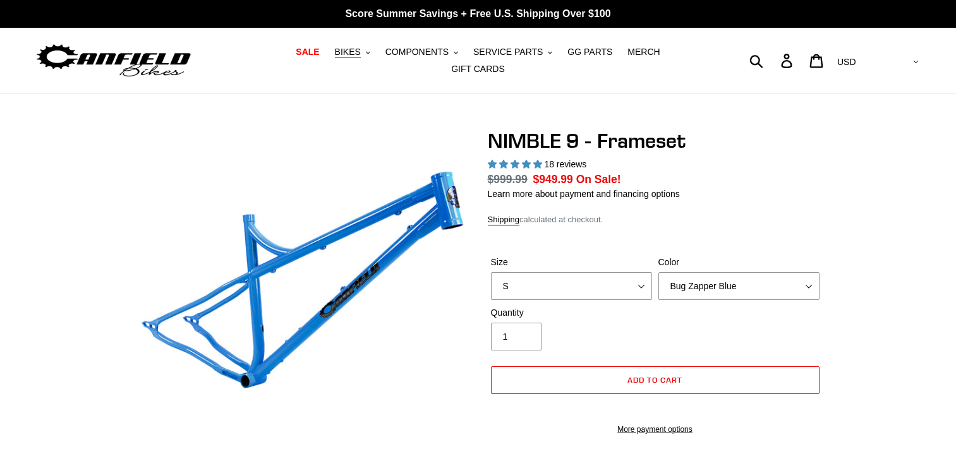
select select "highest-rating"
click at [736, 286] on select "Bug Zapper Blue Purple Haze -Sold Out Galaxy Black" at bounding box center [738, 286] width 161 height 28
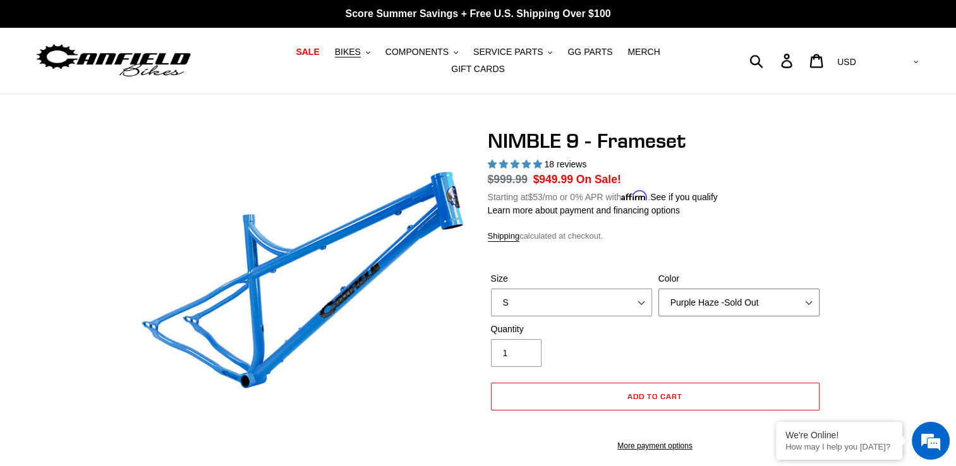
click at [658, 289] on select "Bug Zapper Blue Purple Haze -Sold Out Galaxy Black" at bounding box center [738, 303] width 161 height 28
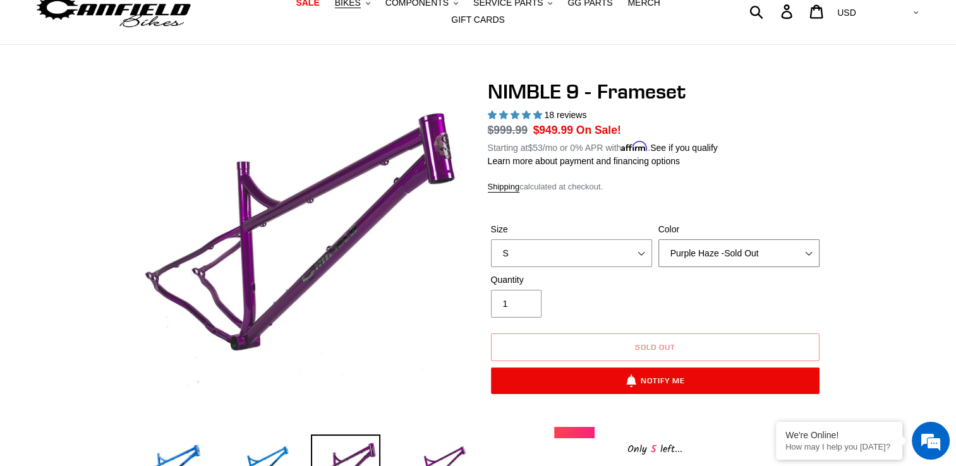
scroll to position [63, 0]
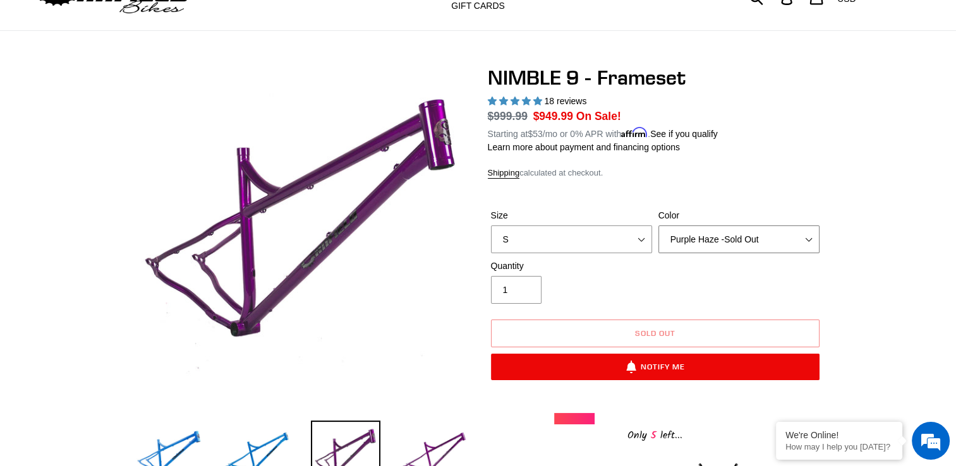
click at [741, 234] on select "Bug Zapper Blue Purple Haze -Sold Out Galaxy Black" at bounding box center [738, 240] width 161 height 28
click at [658, 226] on select "Bug Zapper Blue Purple Haze -Sold Out Galaxy Black" at bounding box center [738, 240] width 161 height 28
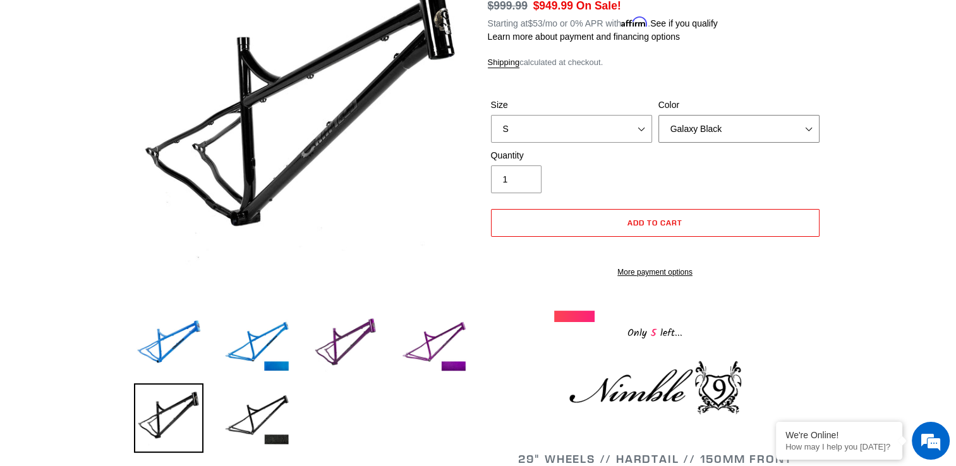
scroll to position [190, 0]
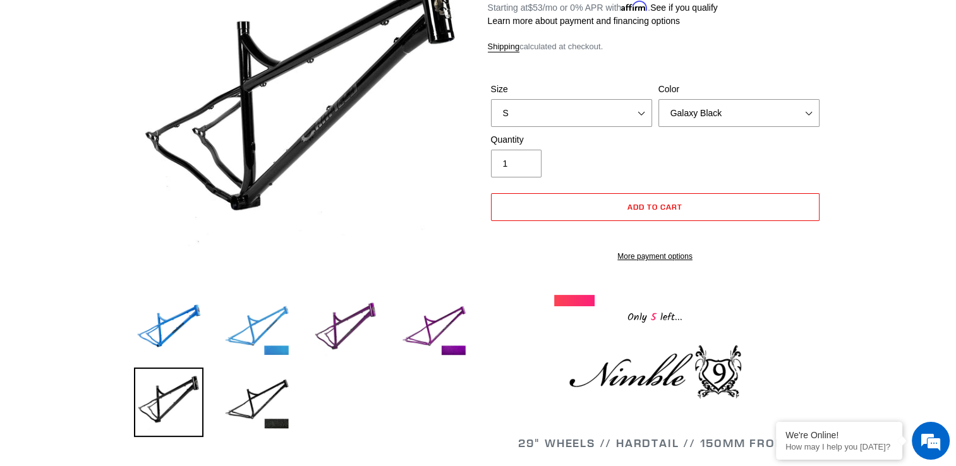
click at [253, 313] on img at bounding box center [256, 328] width 69 height 69
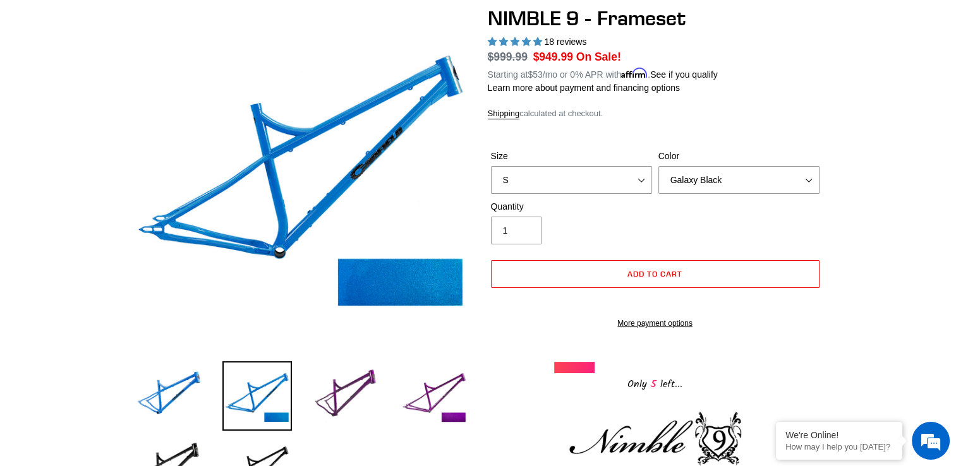
scroll to position [63, 0]
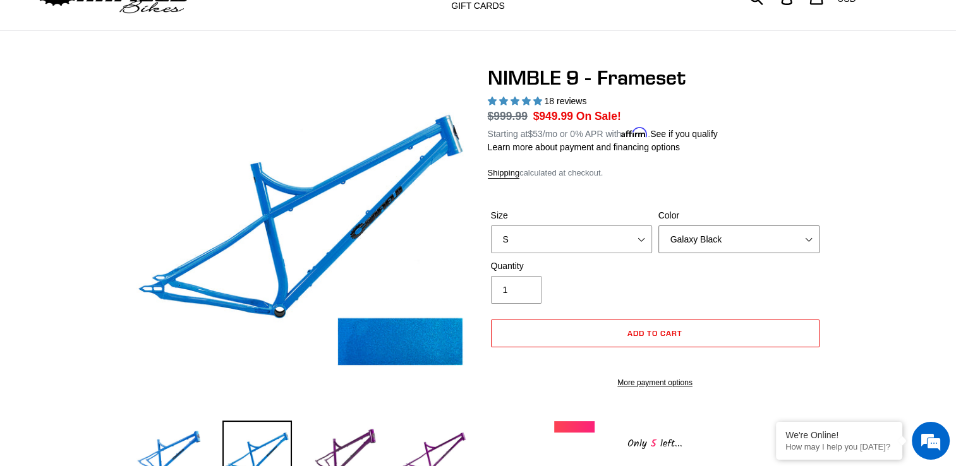
click at [811, 233] on select "Bug Zapper Blue Purple Haze -Sold Out Galaxy Black" at bounding box center [738, 240] width 161 height 28
select select "Bug Zapper Blue"
click at [658, 226] on select "Bug Zapper Blue Purple Haze -Sold Out Galaxy Black" at bounding box center [738, 240] width 161 height 28
